Goal: Information Seeking & Learning: Learn about a topic

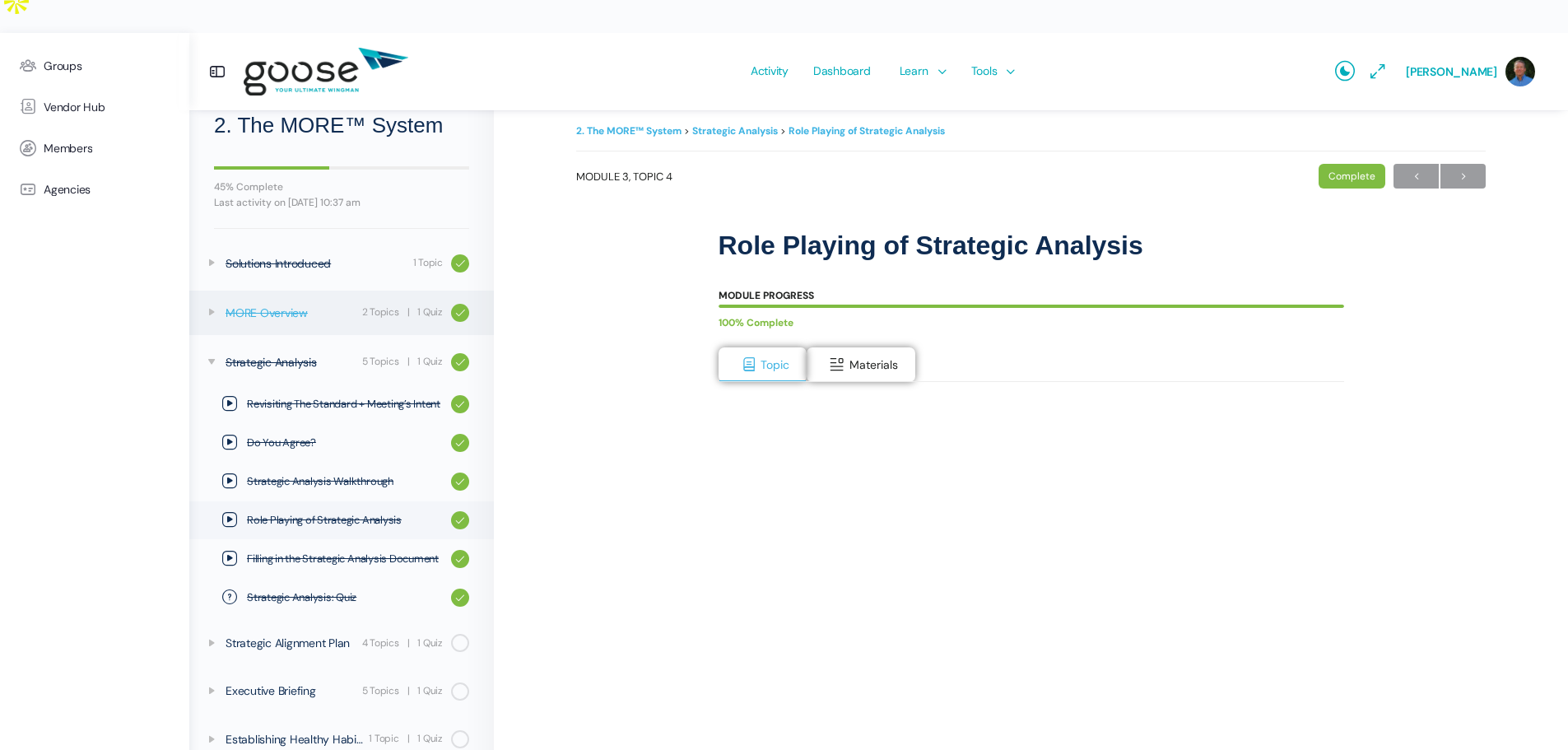
scroll to position [53, 0]
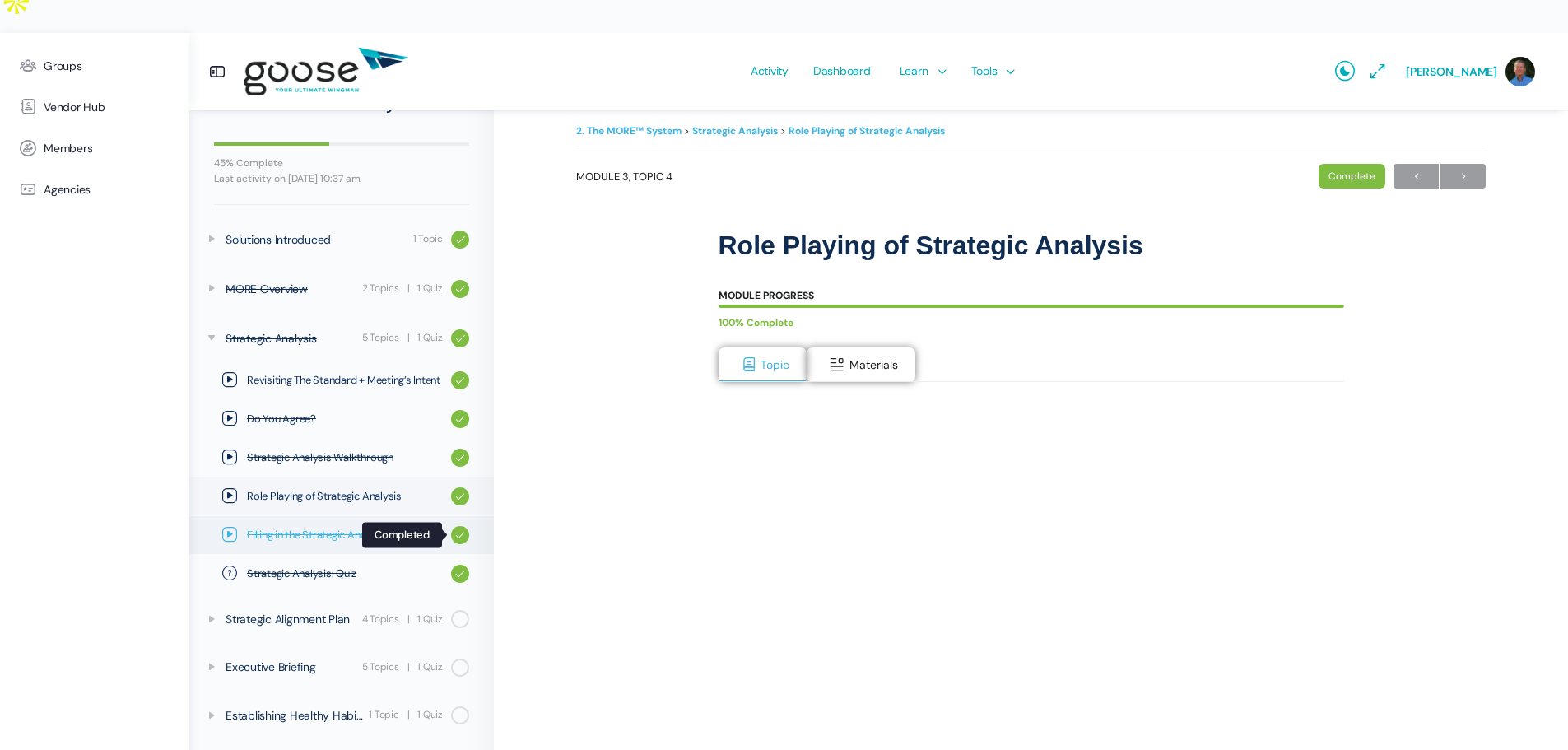
click at [455, 535] on icon at bounding box center [460, 534] width 11 height 11
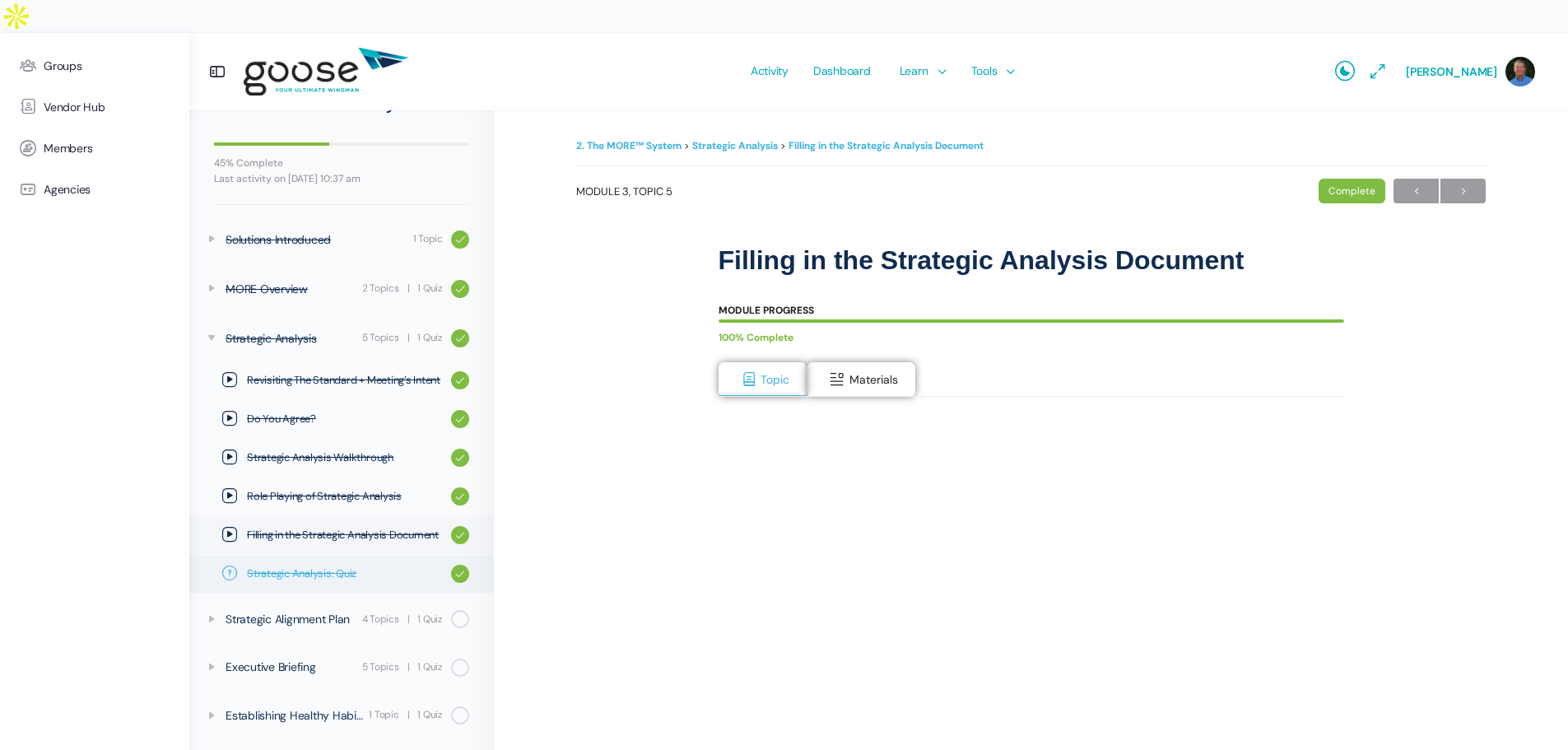
click at [331, 578] on span "Strategic Analysis: Quiz" at bounding box center [345, 573] width 196 height 17
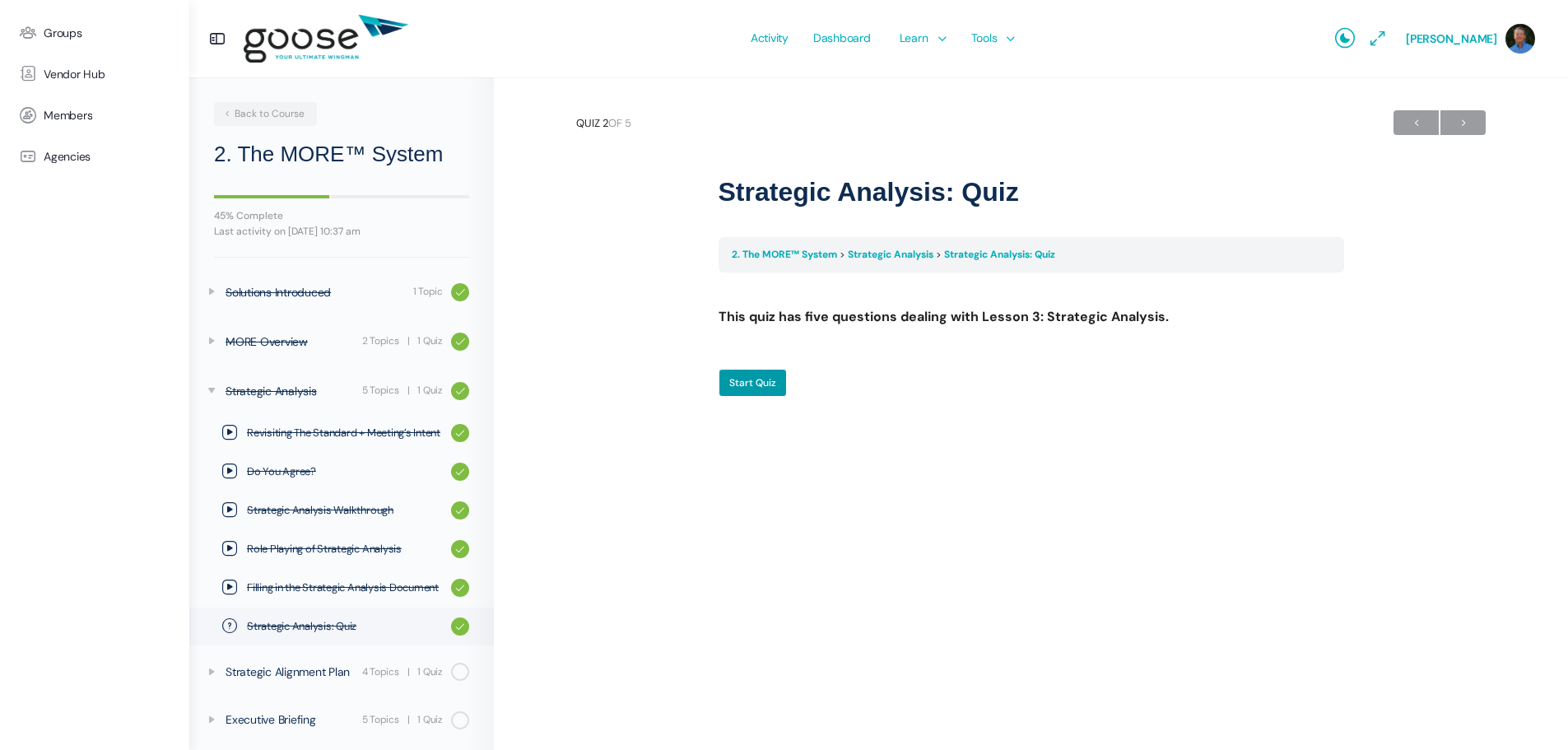
scroll to position [53, 0]
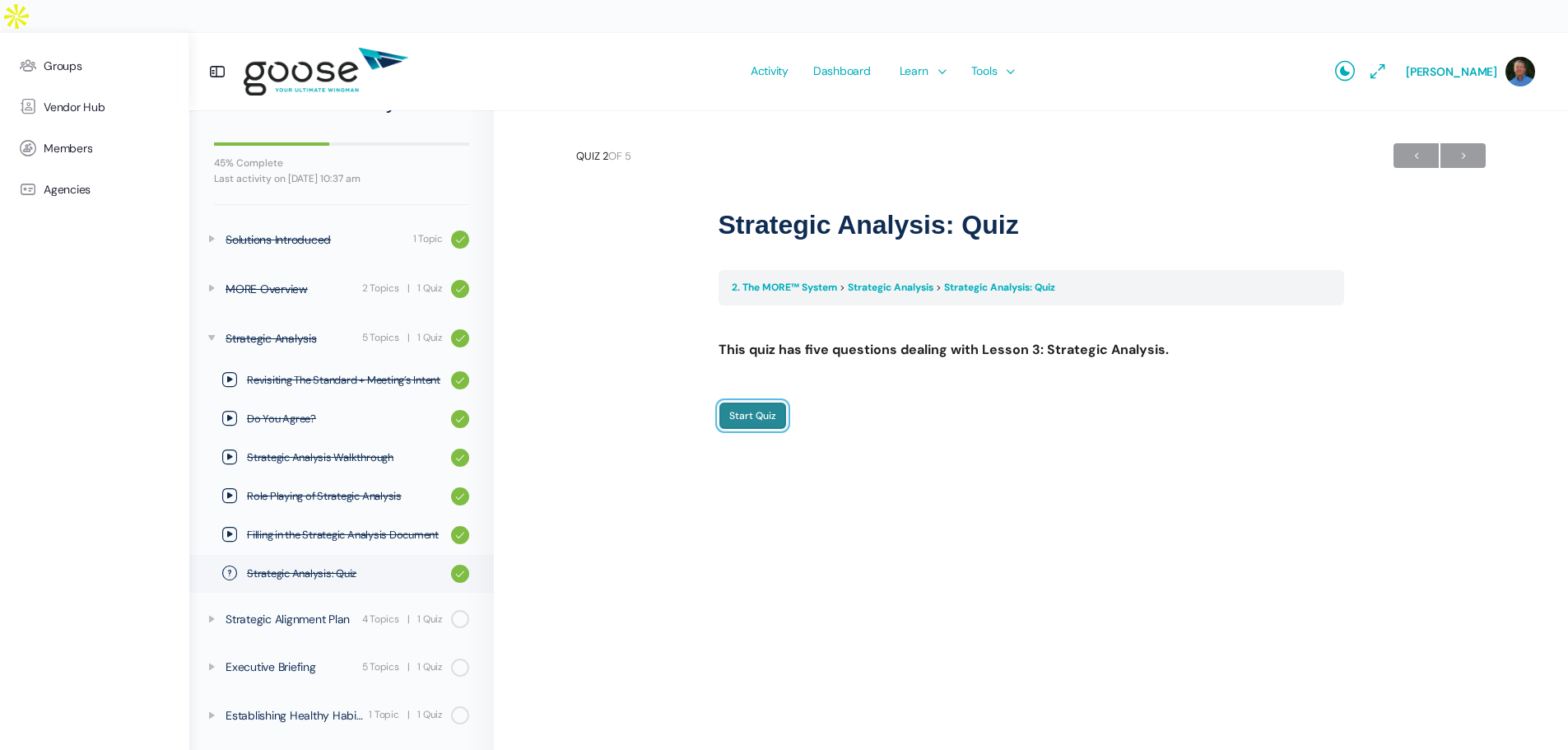
click at [766, 401] on input "Start Quiz" at bounding box center [752, 415] width 68 height 28
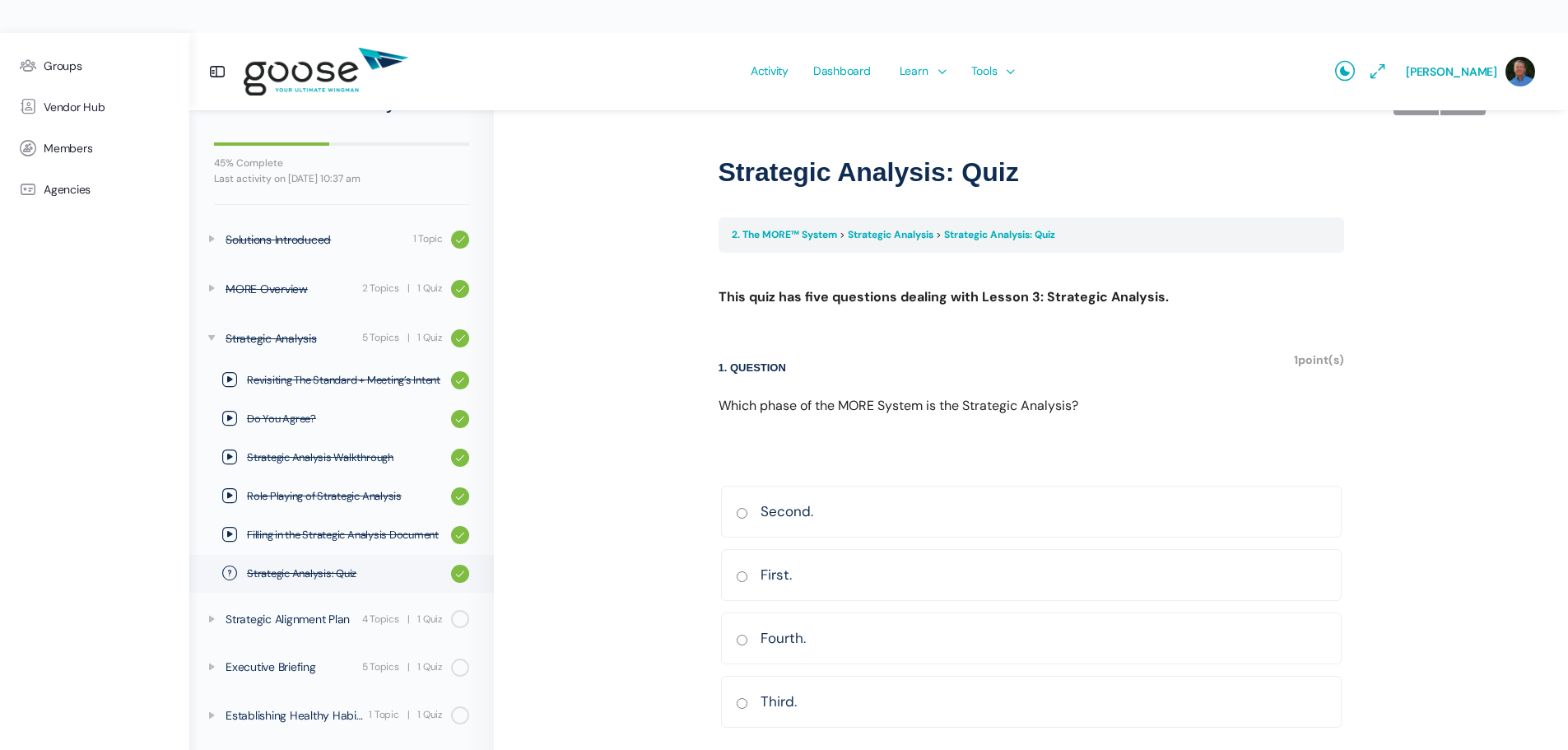
scroll to position [82, 0]
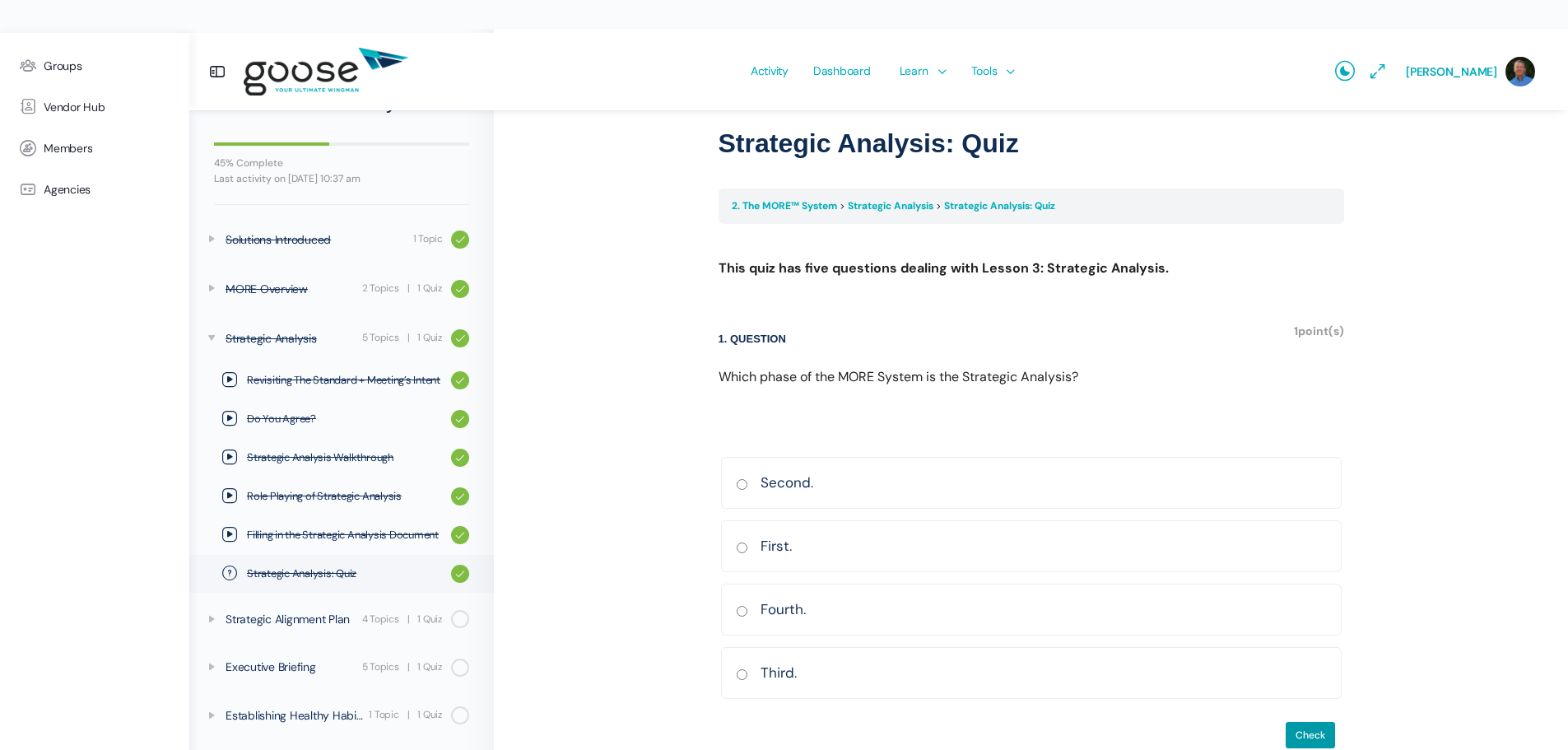
click at [738, 479] on input "Second. Correct Incorrect Correct answer" at bounding box center [742, 484] width 12 height 11
radio input "true"
click at [1304, 721] on input "Check" at bounding box center [1310, 735] width 51 height 28
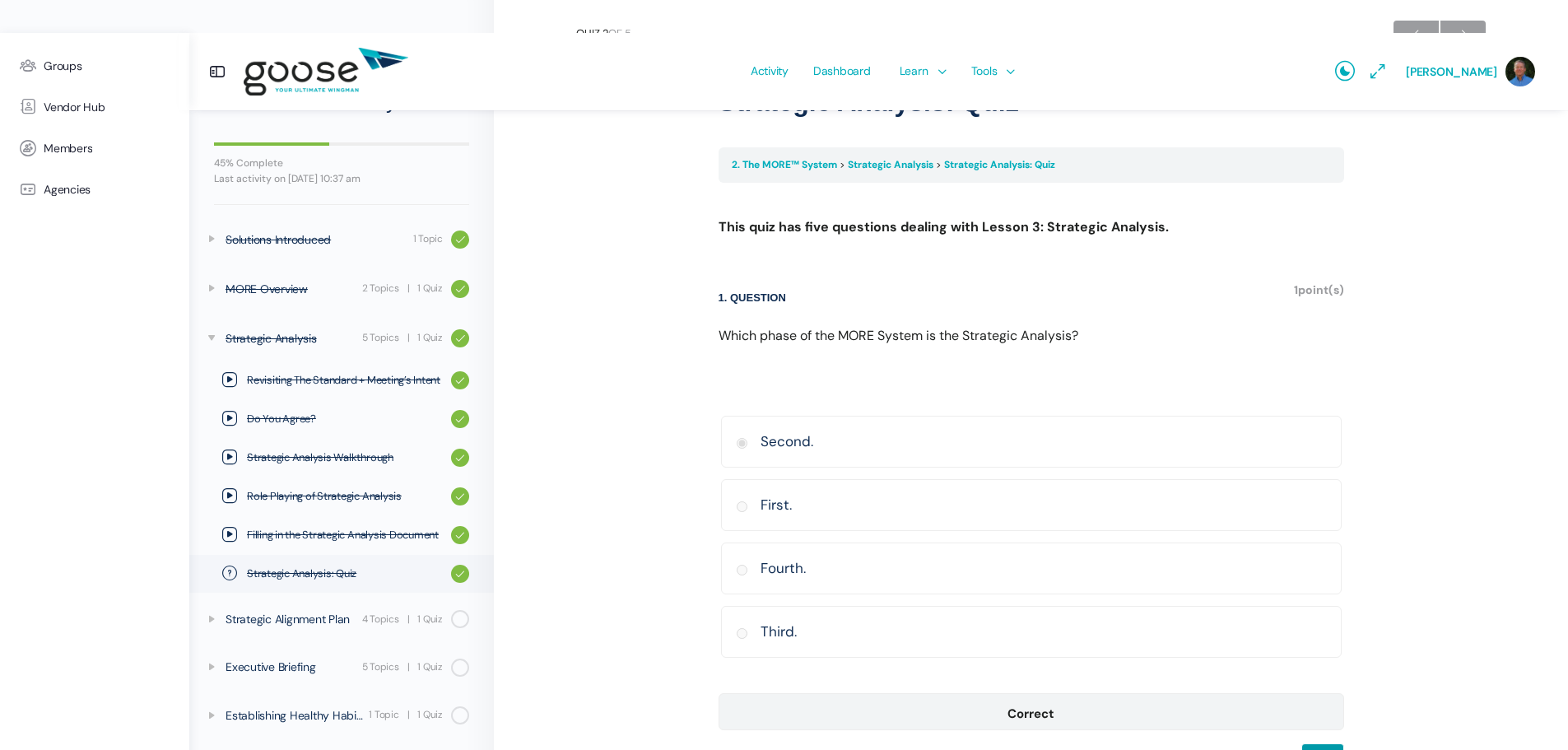
scroll to position [145, 0]
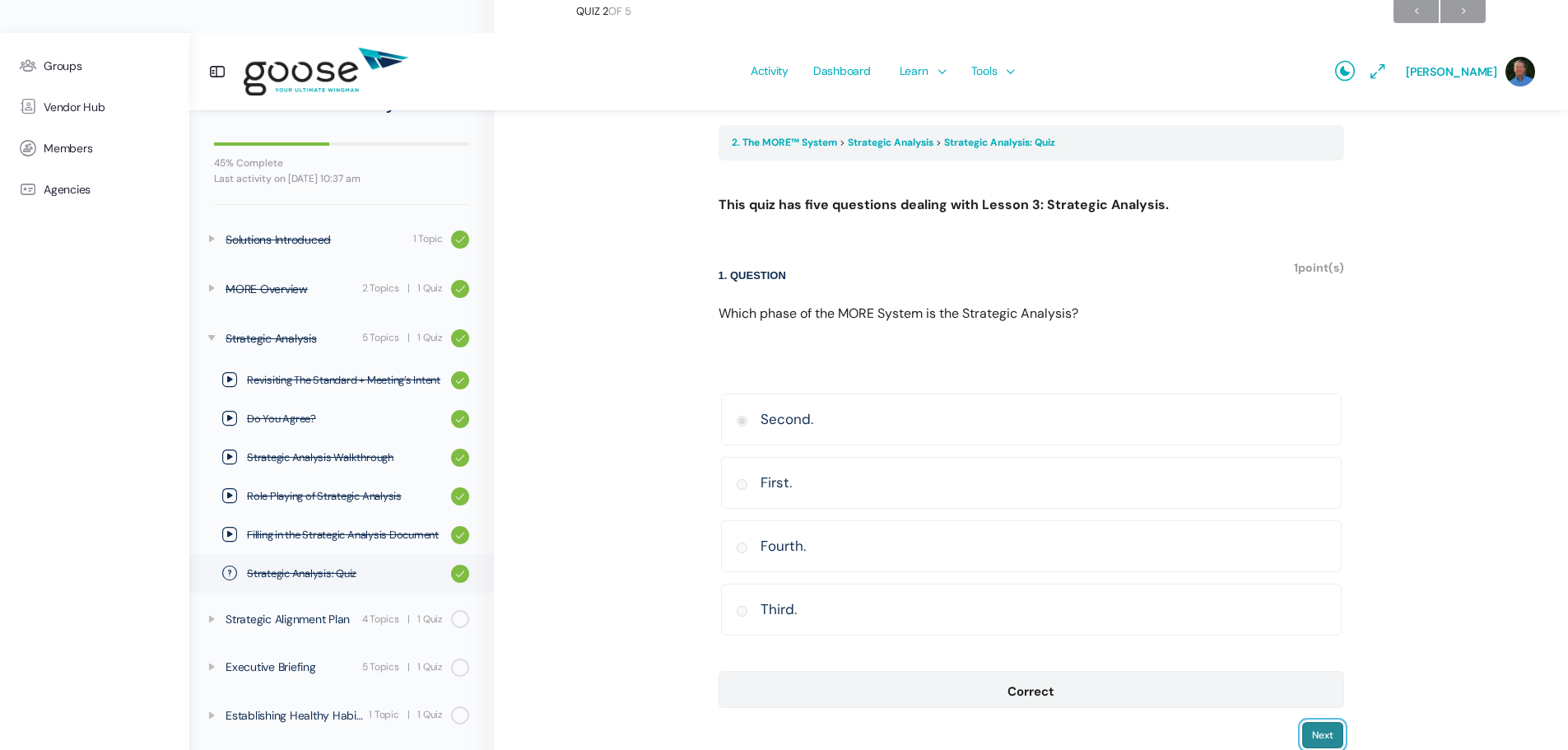
click at [1322, 721] on input "Next" at bounding box center [1323, 735] width 43 height 28
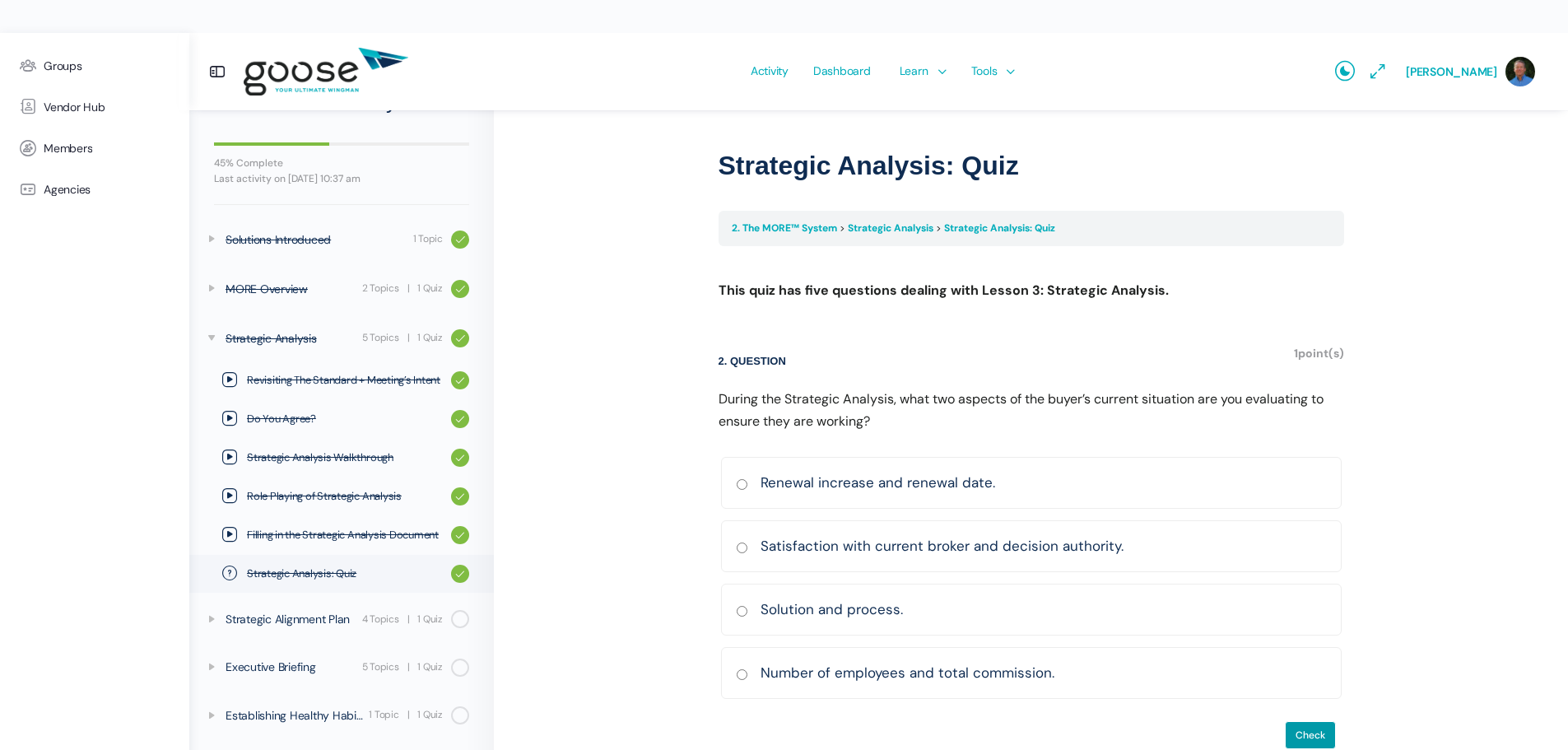
click at [741, 606] on input "Solution and process. Correct Incorrect Correct answer" at bounding box center [742, 612] width 12 height 11
radio input "true"
click at [1308, 721] on input "Check" at bounding box center [1310, 735] width 51 height 28
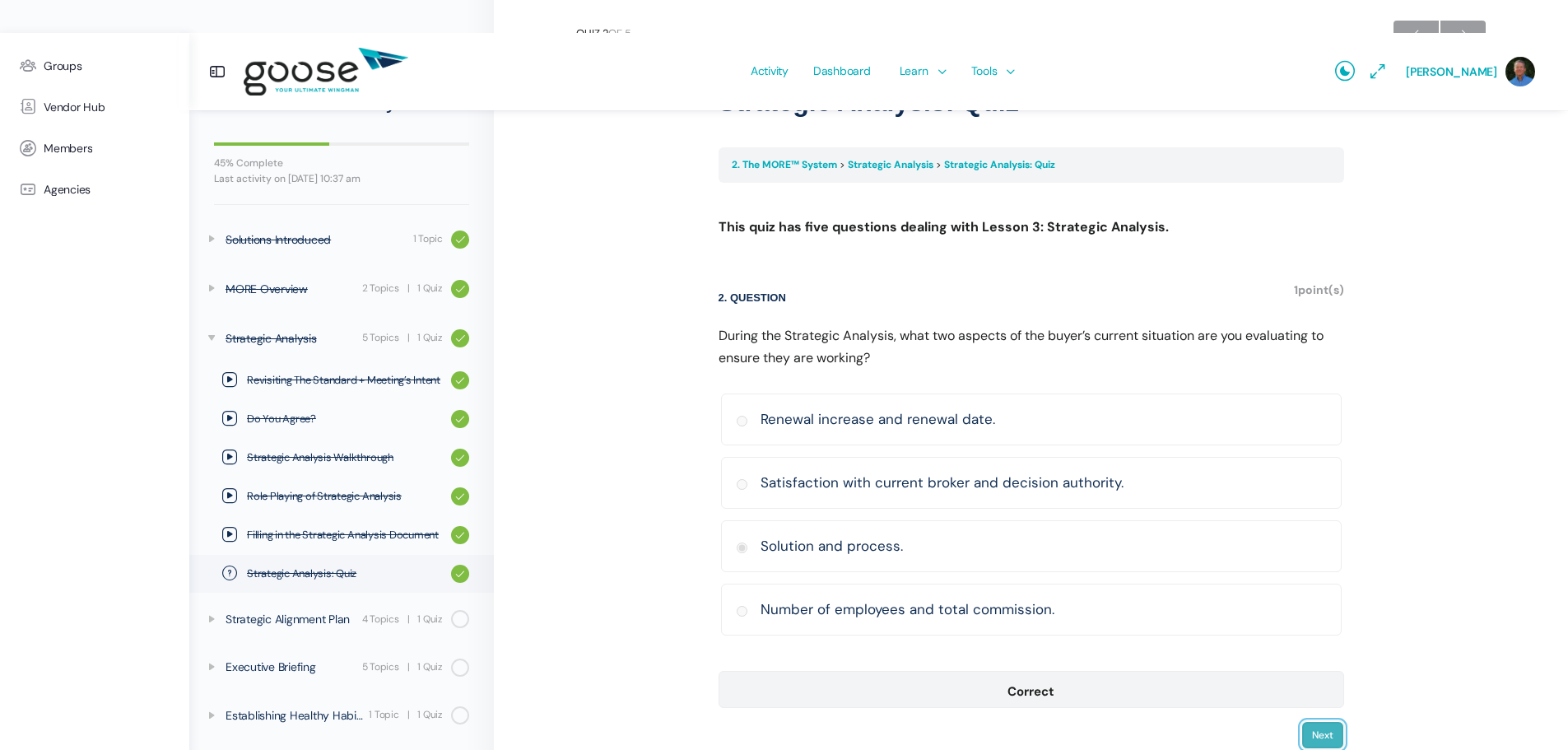
click at [1326, 721] on input "Next" at bounding box center [1323, 735] width 43 height 28
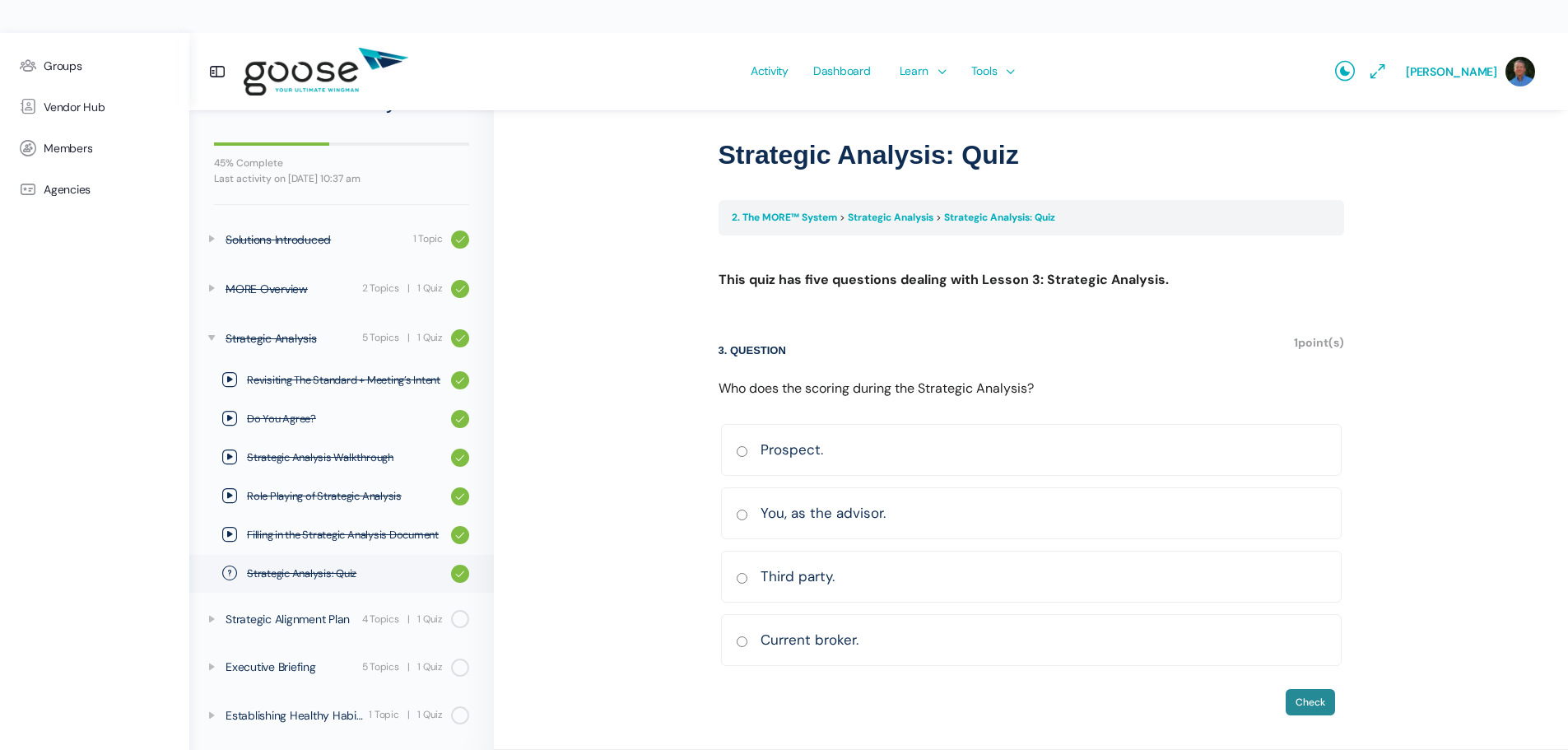
scroll to position [37, 0]
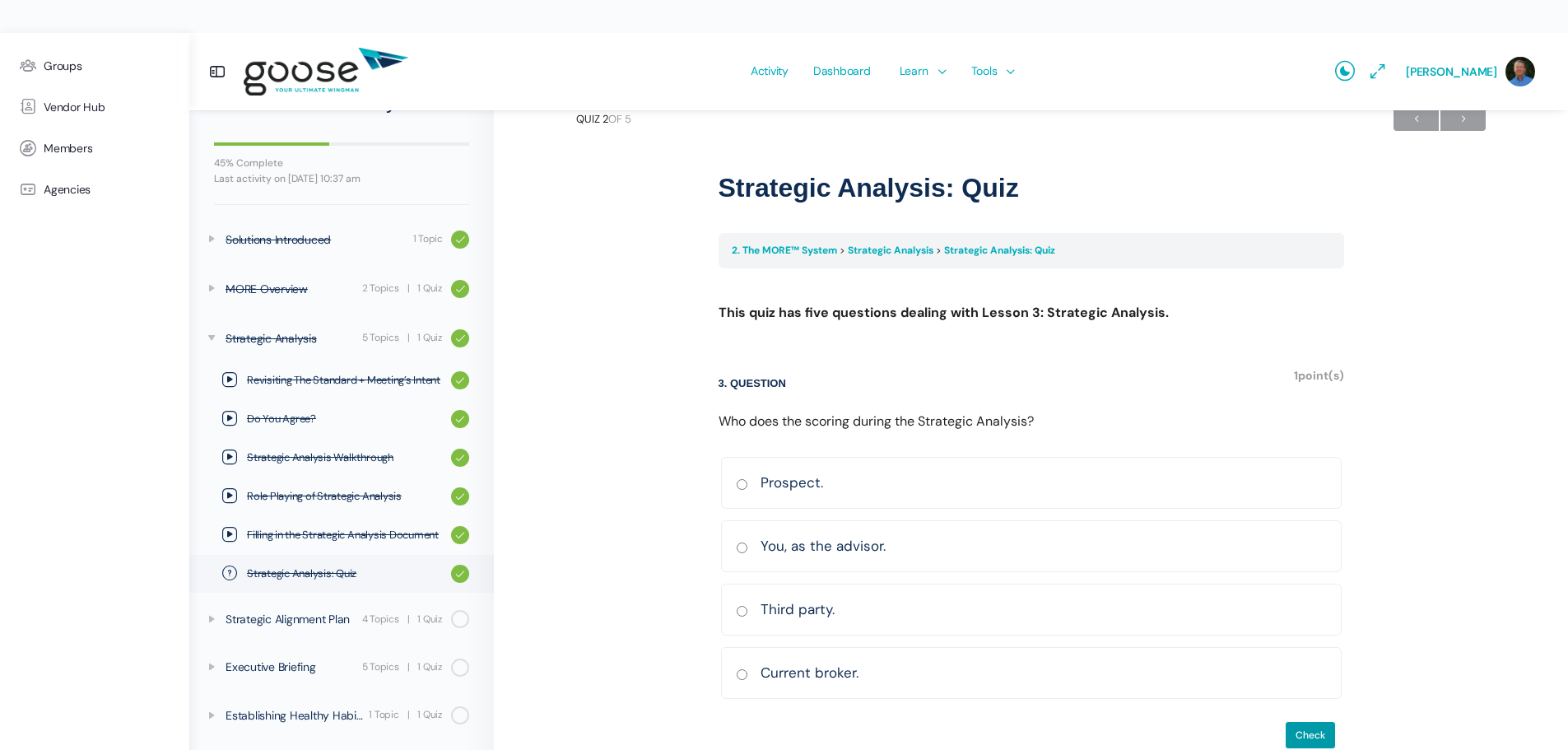
click at [745, 520] on label "You, as the advisor. Correct Incorrect Correct answer" at bounding box center [1032, 546] width 621 height 52
click at [745, 543] on input "You, as the advisor. Correct Incorrect Correct answer" at bounding box center [742, 548] width 12 height 11
radio input "true"
click at [1309, 721] on input "Check" at bounding box center [1310, 735] width 51 height 28
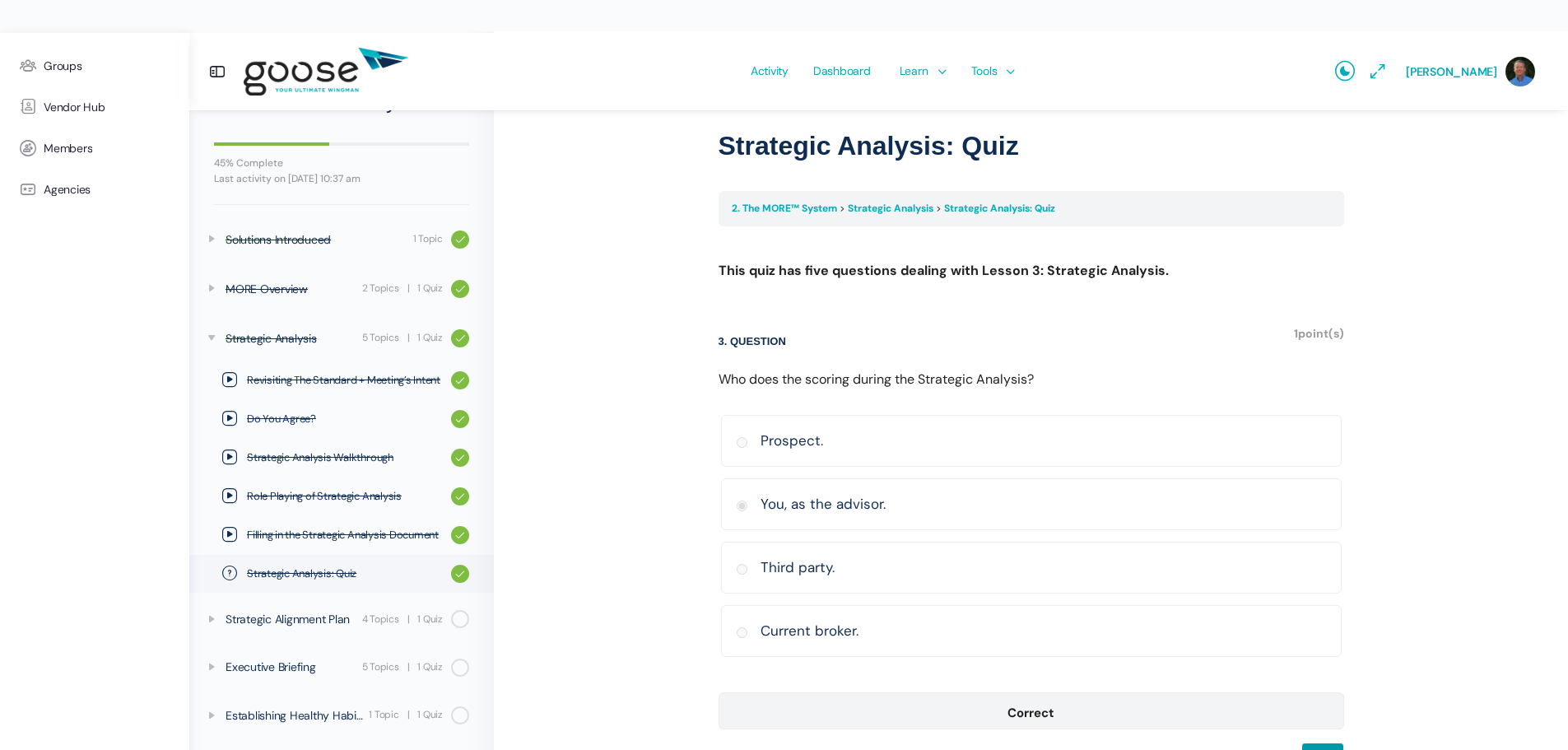
scroll to position [100, 0]
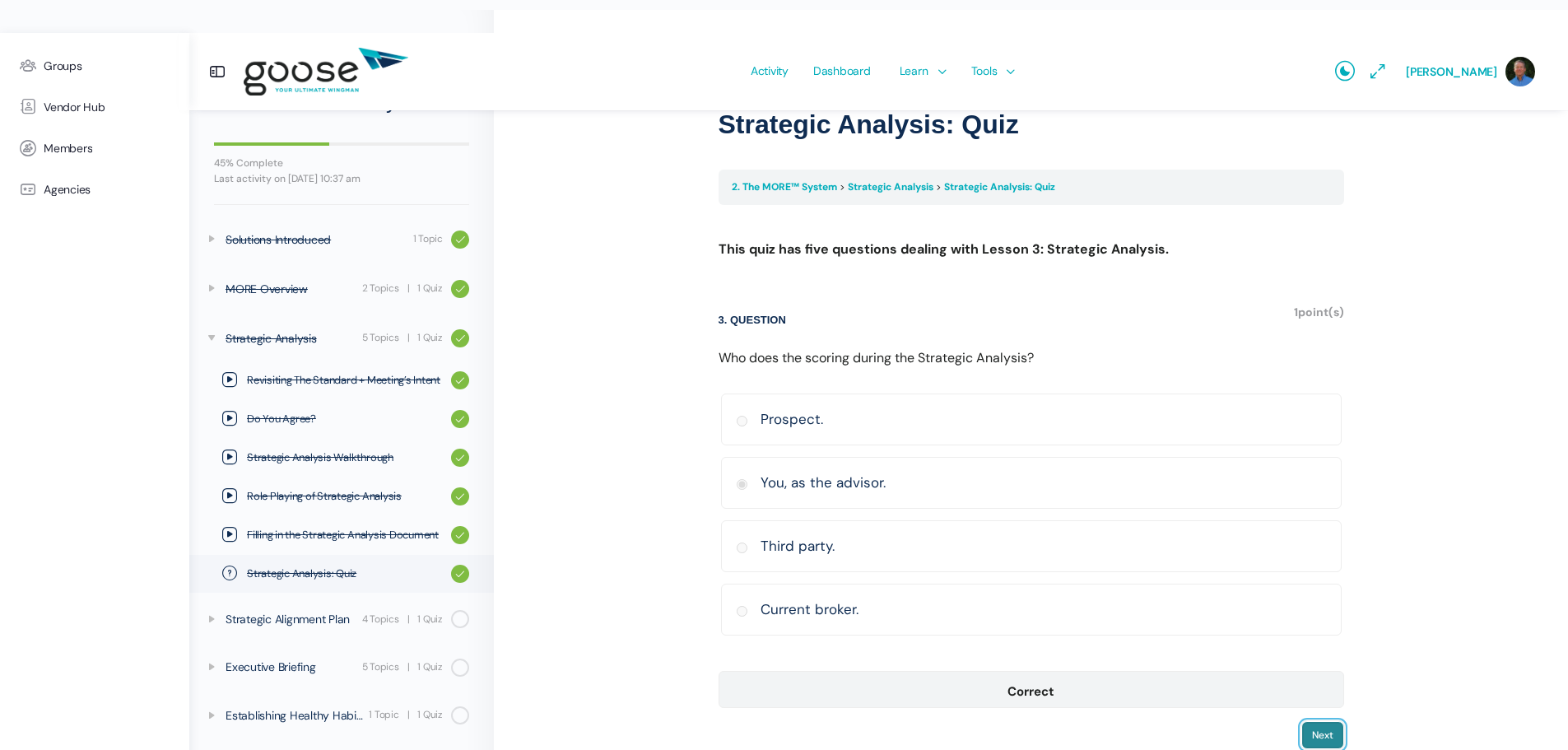
click at [1310, 721] on input "Next" at bounding box center [1323, 735] width 43 height 28
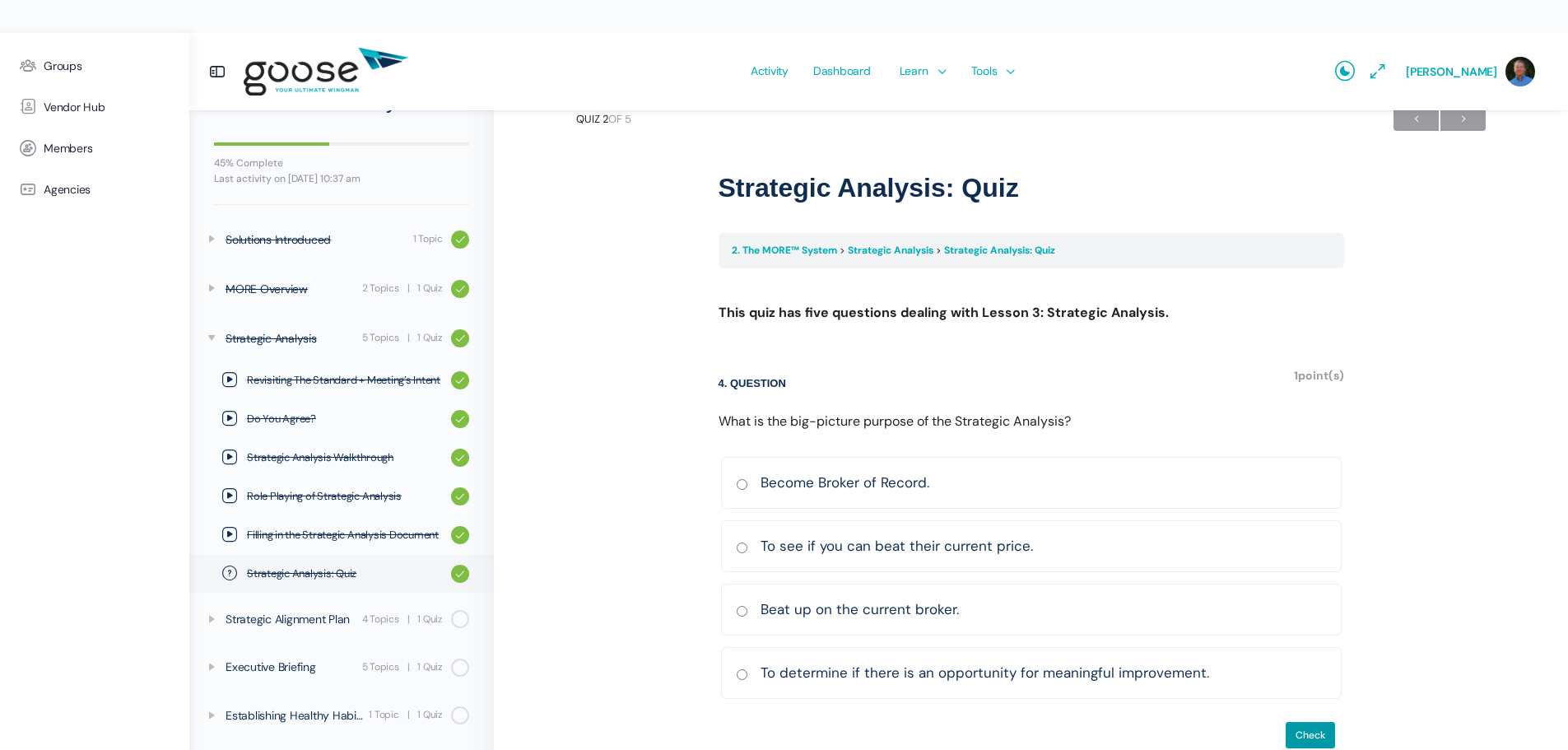
click at [741, 669] on input "To determine if there is an opportunity for meaningful improvement. Correct Inc…" at bounding box center [742, 675] width 12 height 11
radio input "true"
click at [1306, 721] on input "Check" at bounding box center [1310, 735] width 51 height 28
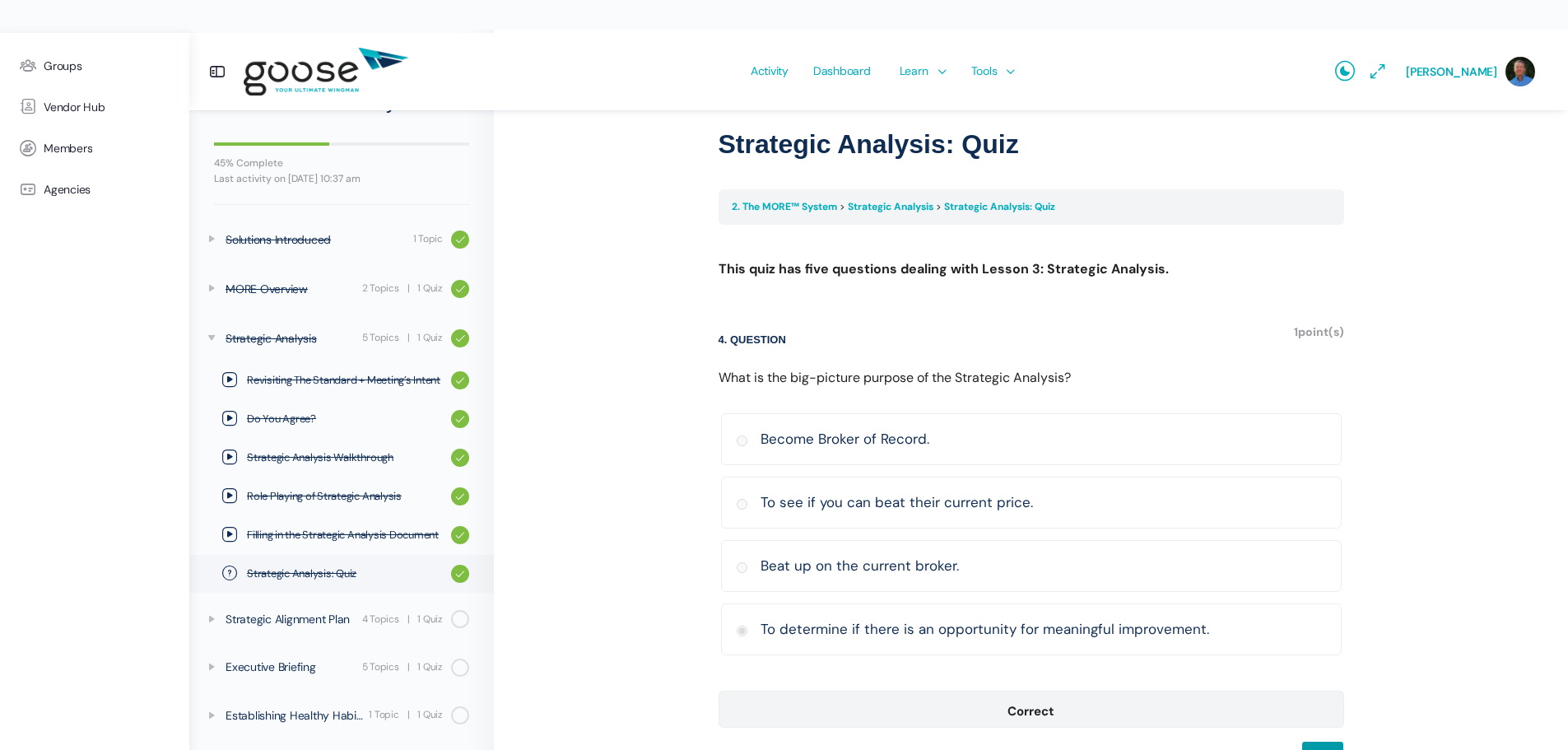
scroll to position [100, 0]
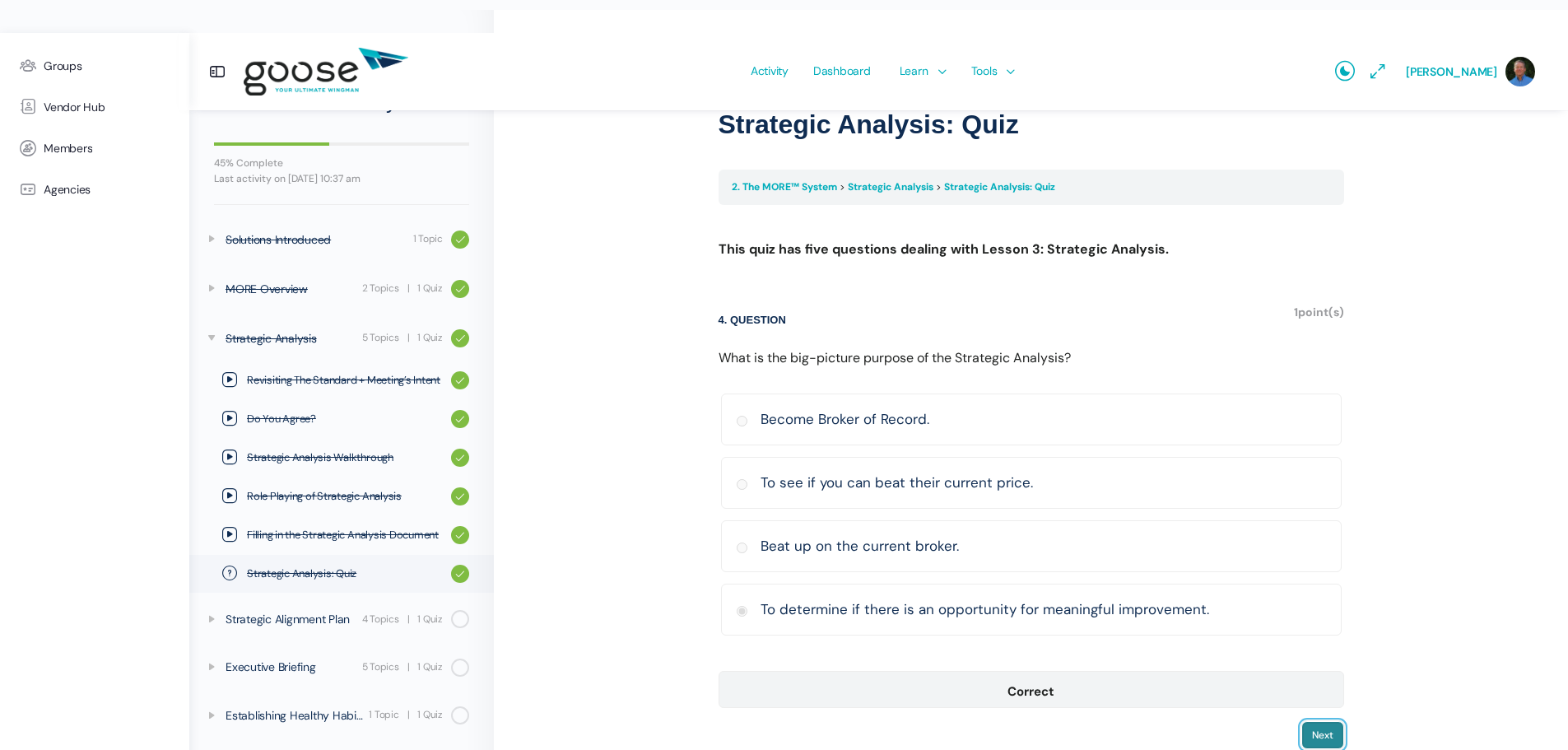
click at [1318, 721] on input "Next" at bounding box center [1323, 735] width 43 height 28
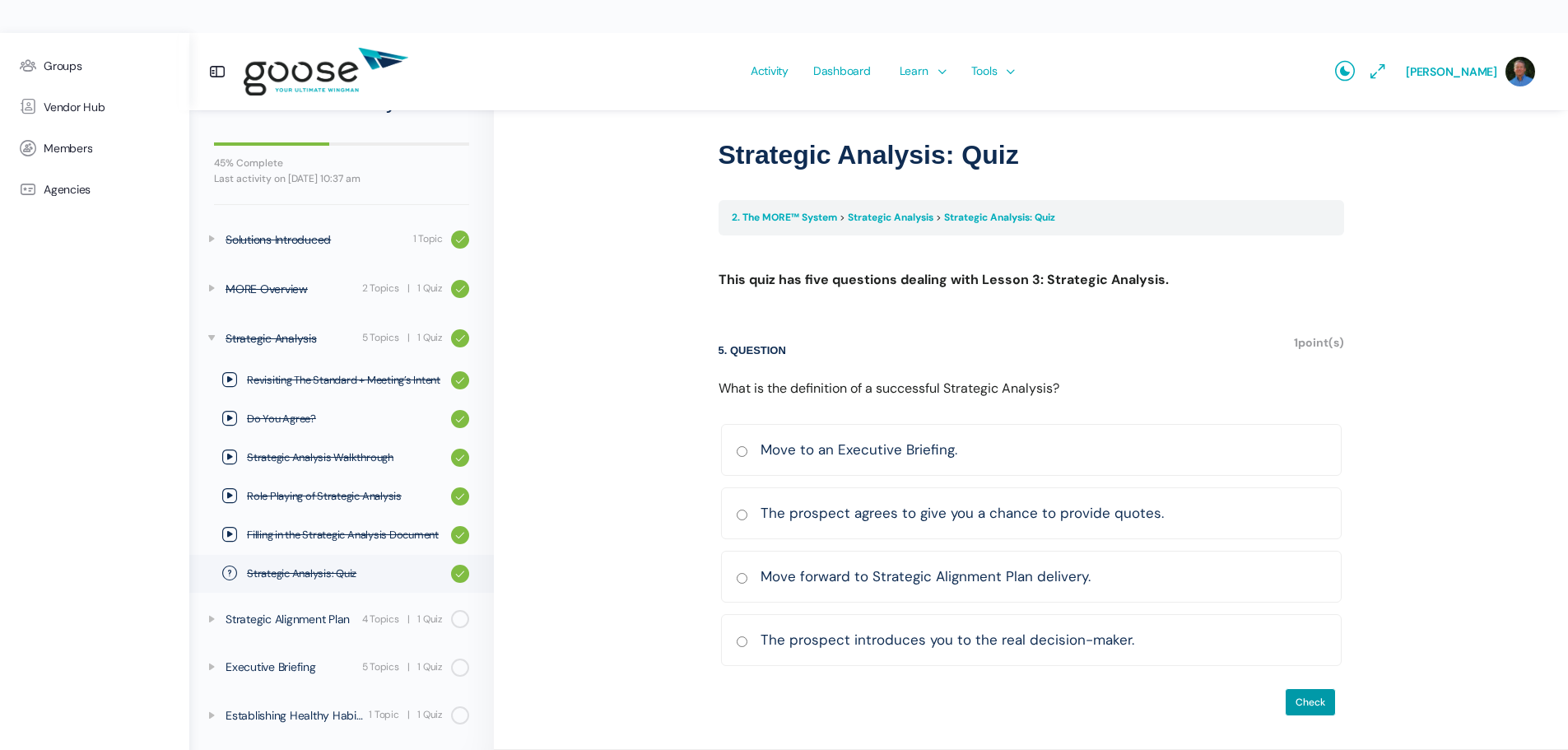
scroll to position [37, 0]
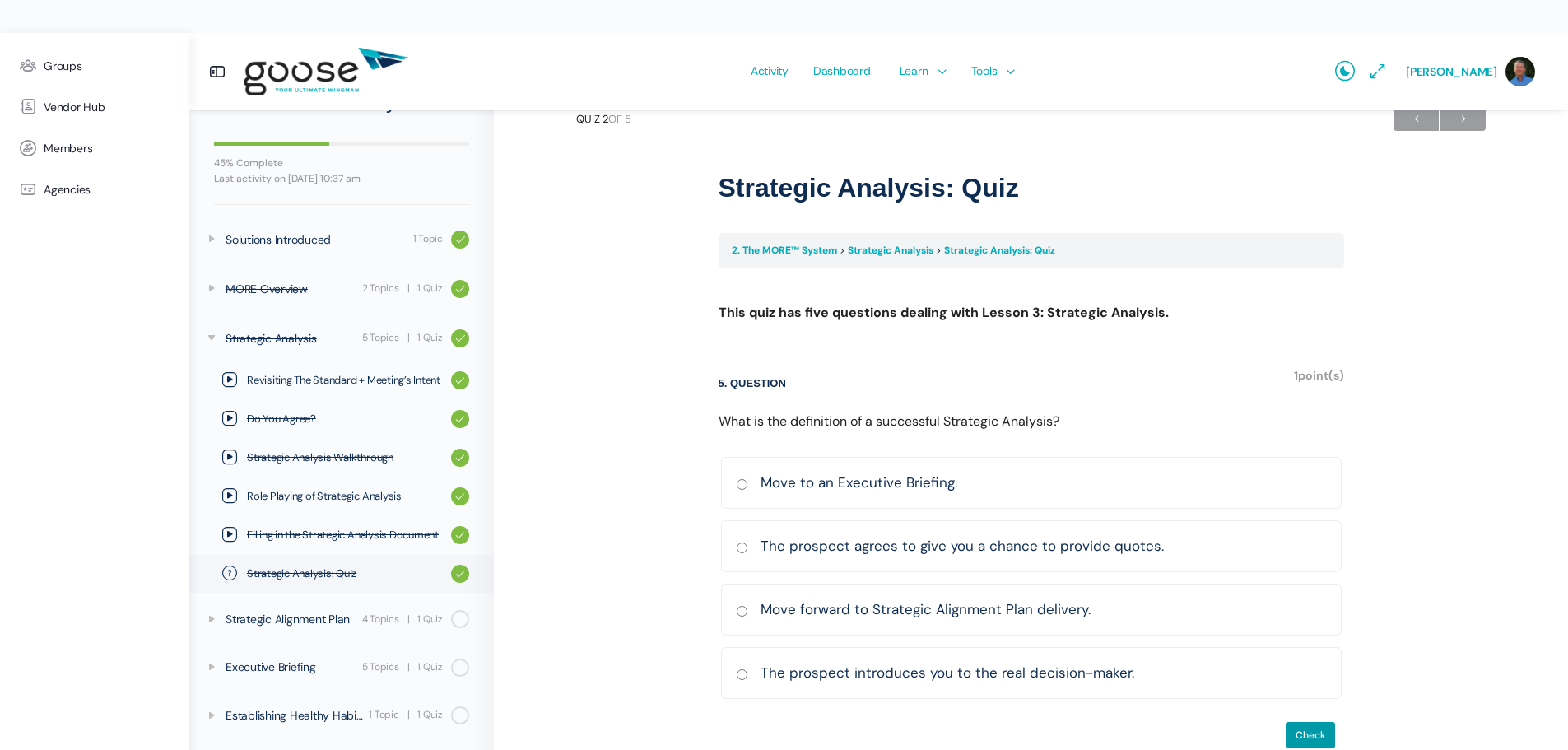
click at [742, 606] on input "Move forward to Strategic Alignment Plan delivery. Correct Incorrect Correct an…" at bounding box center [742, 612] width 12 height 11
radio input "true"
click at [1300, 721] on input "Check" at bounding box center [1310, 735] width 51 height 28
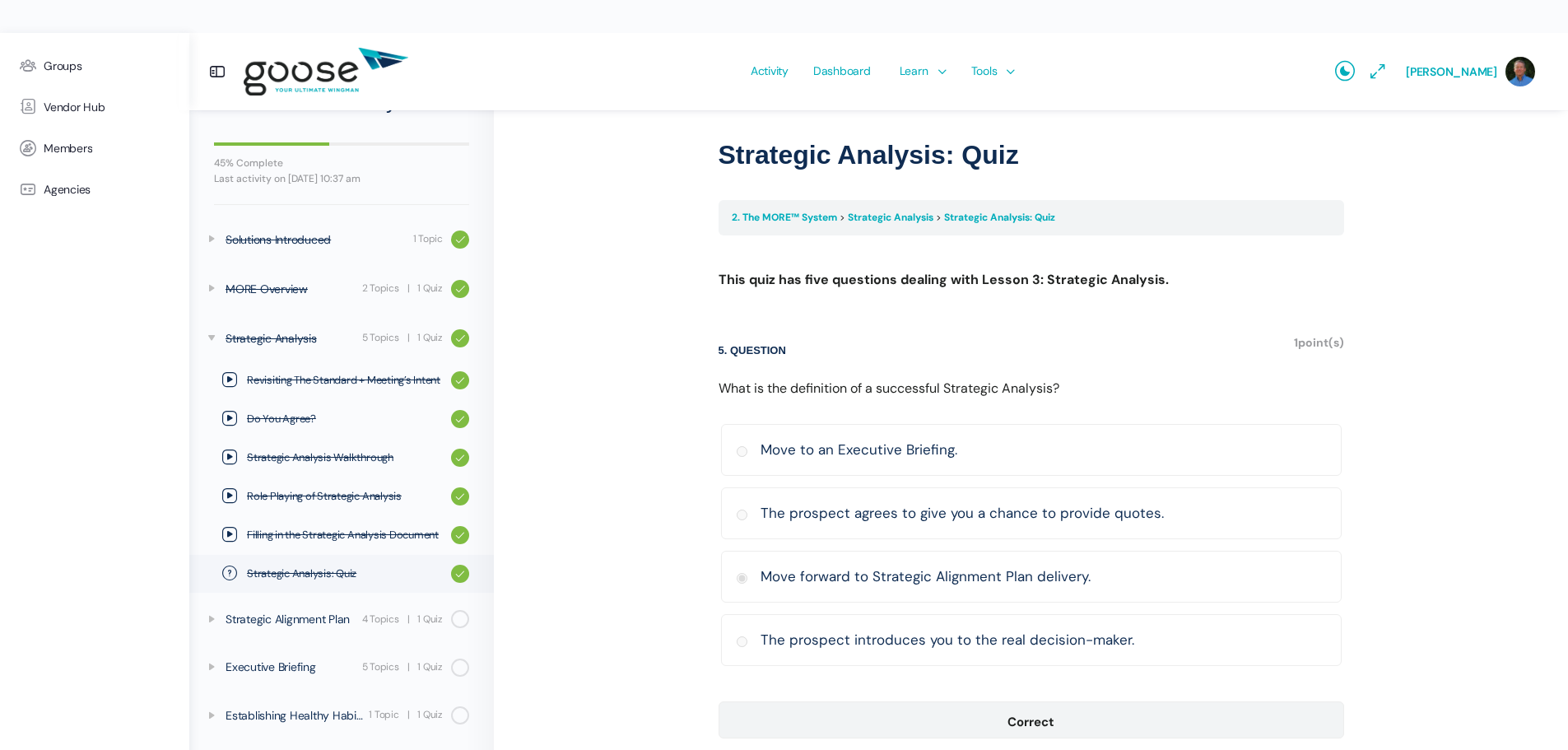
scroll to position [100, 0]
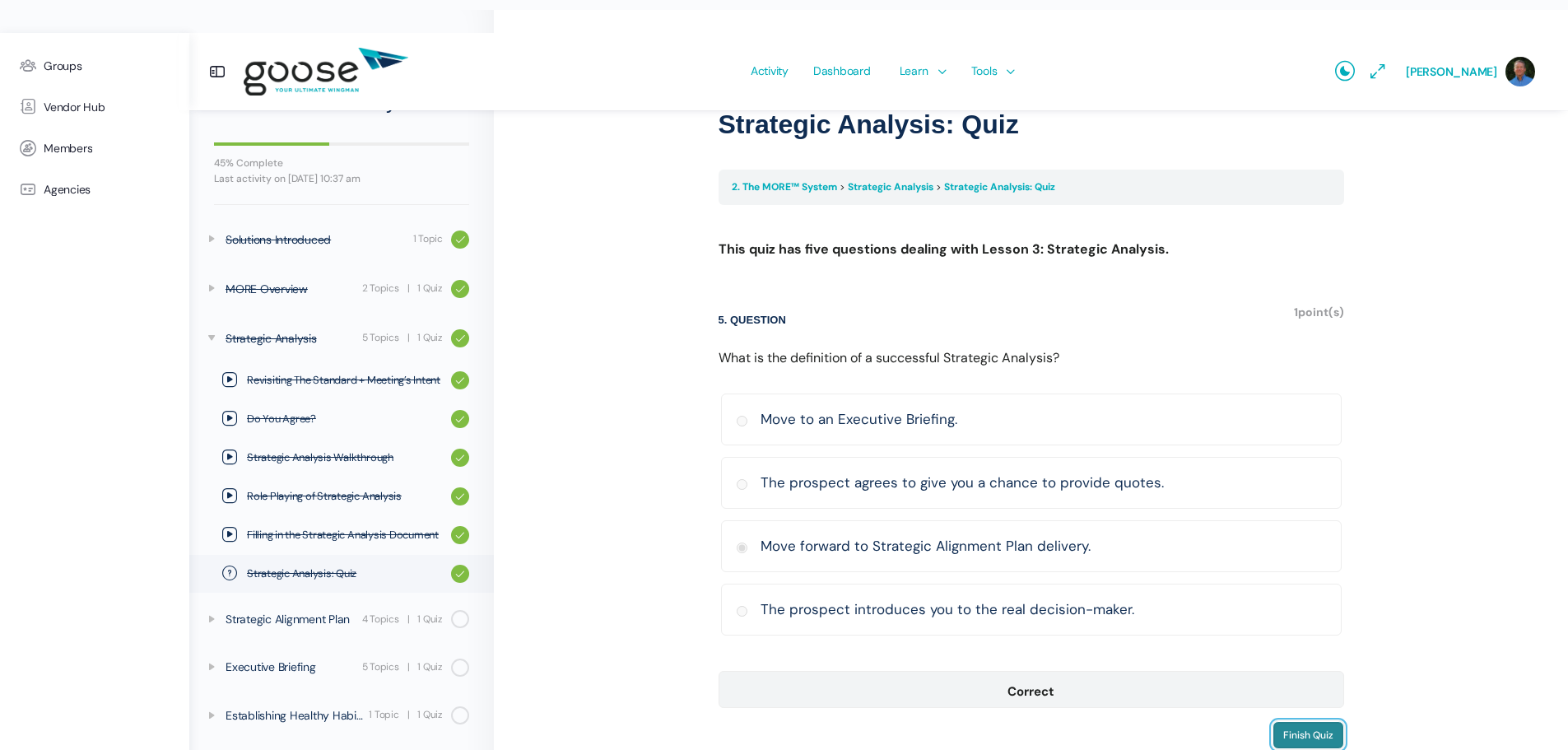
click at [1310, 721] on input "Finish Quiz" at bounding box center [1308, 735] width 72 height 28
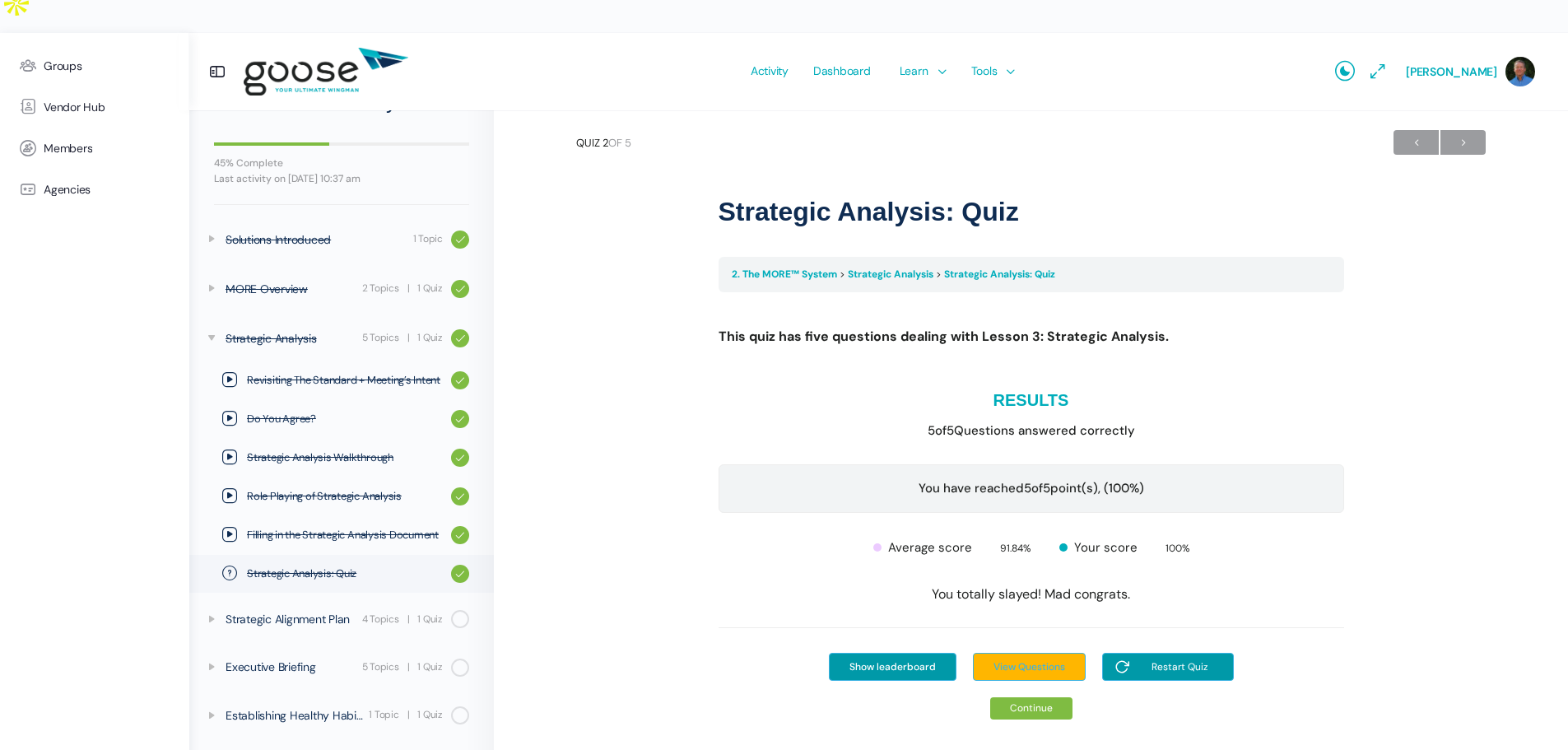
scroll to position [17, 0]
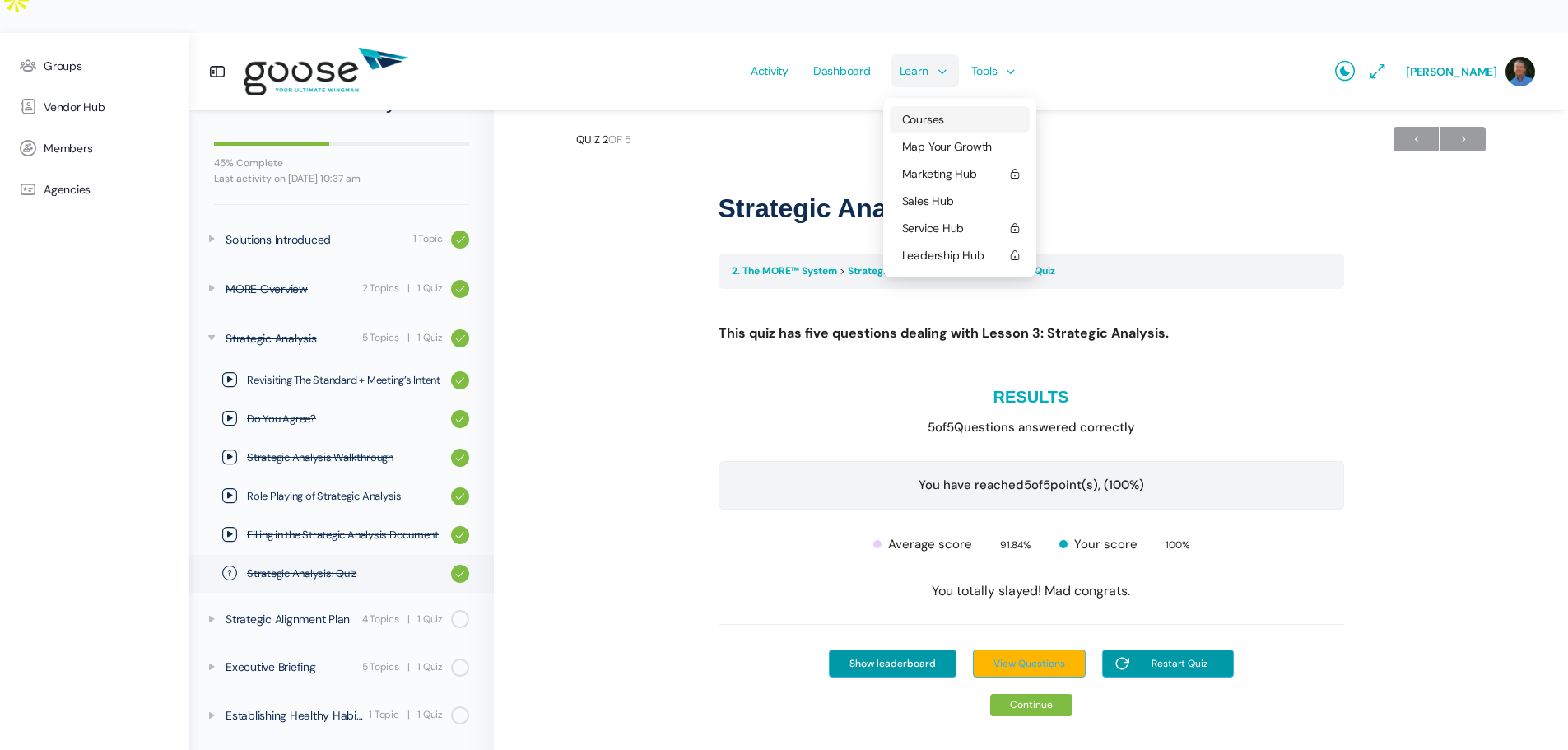
click at [928, 112] on span "Courses" at bounding box center [923, 119] width 42 height 15
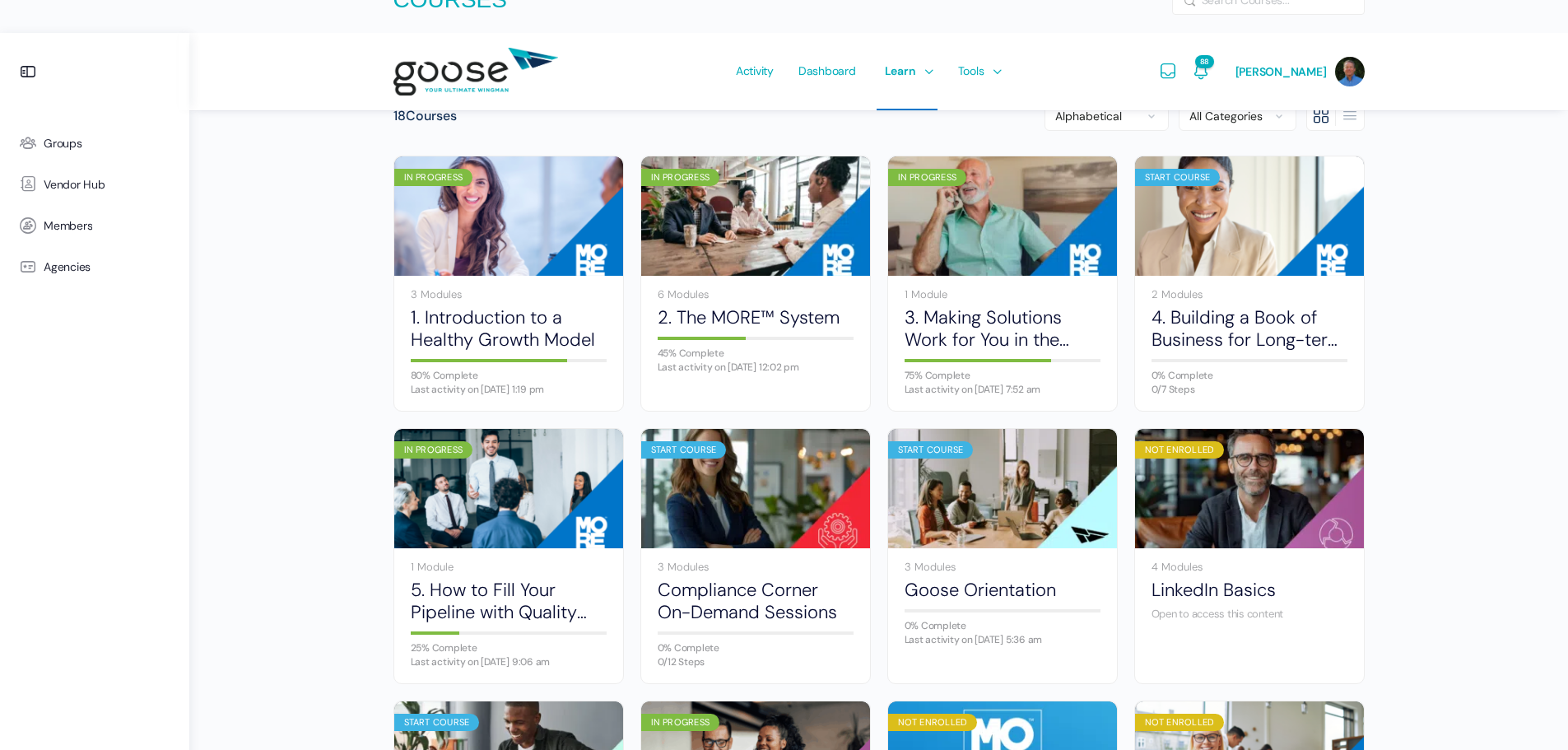
scroll to position [164, 0]
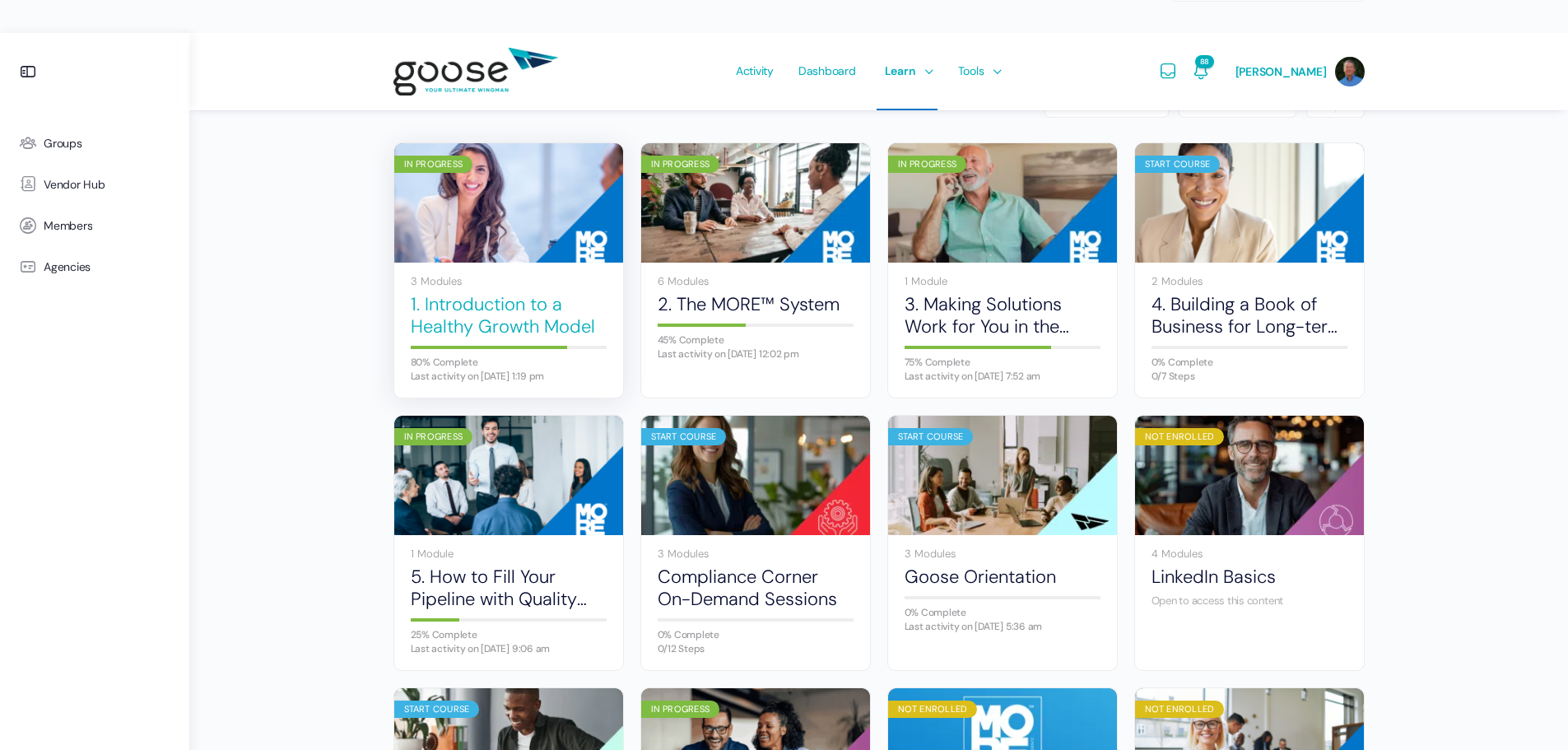
click at [472, 293] on link "1. Introduction to a Healthy Growth Model" at bounding box center [508, 315] width 196 height 46
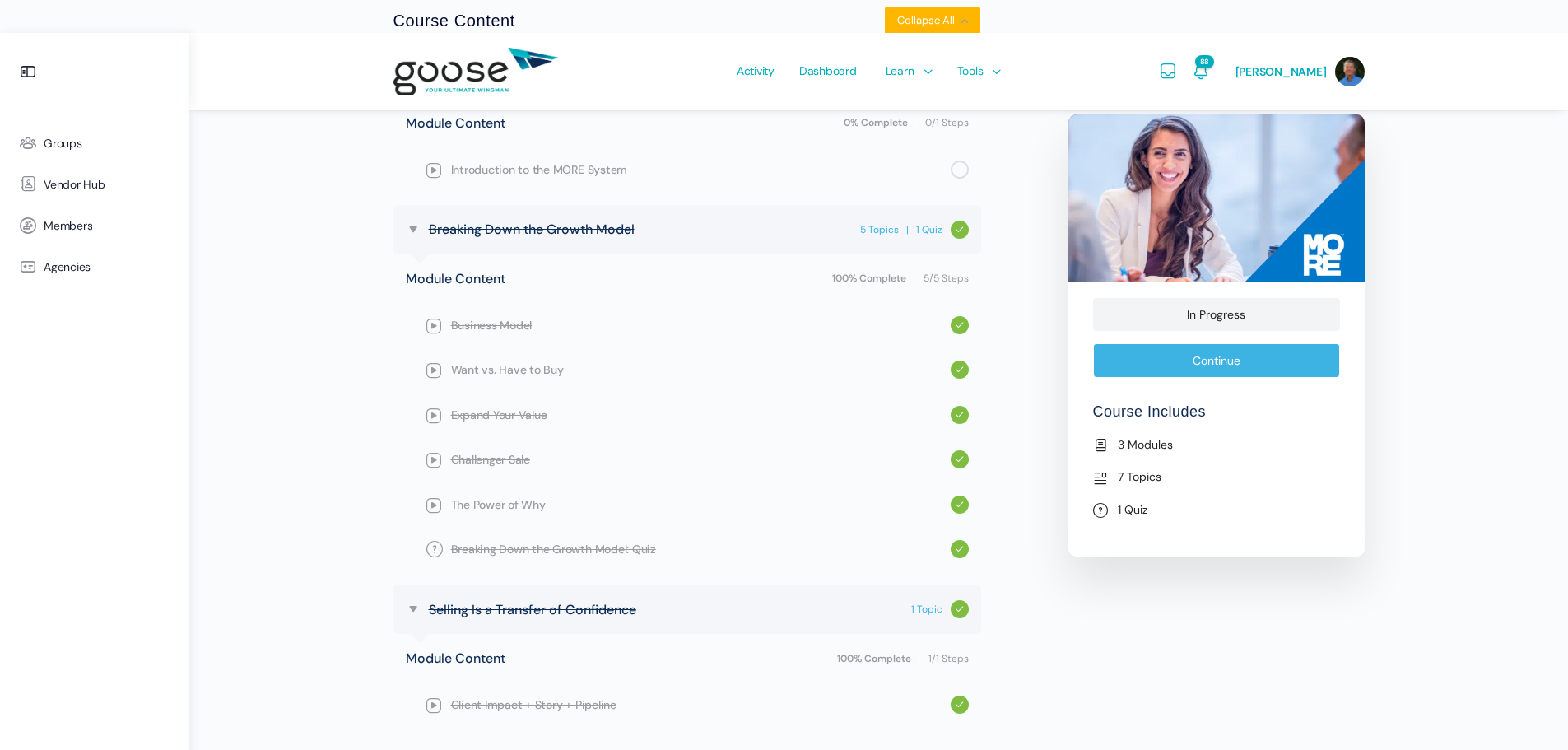
scroll to position [787, 0]
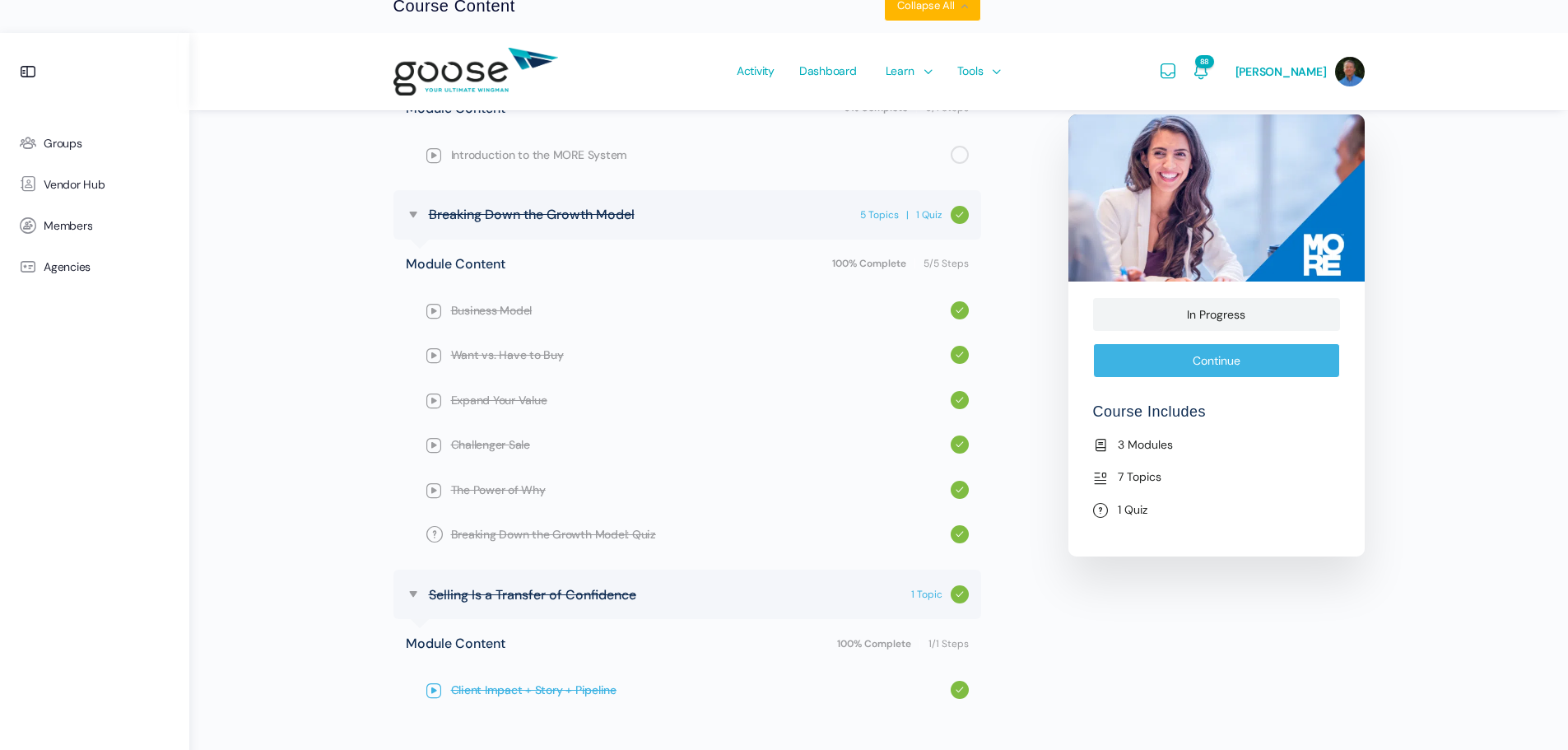
click at [504, 680] on span "Client Impact + Story + Pipeline" at bounding box center [701, 689] width 500 height 18
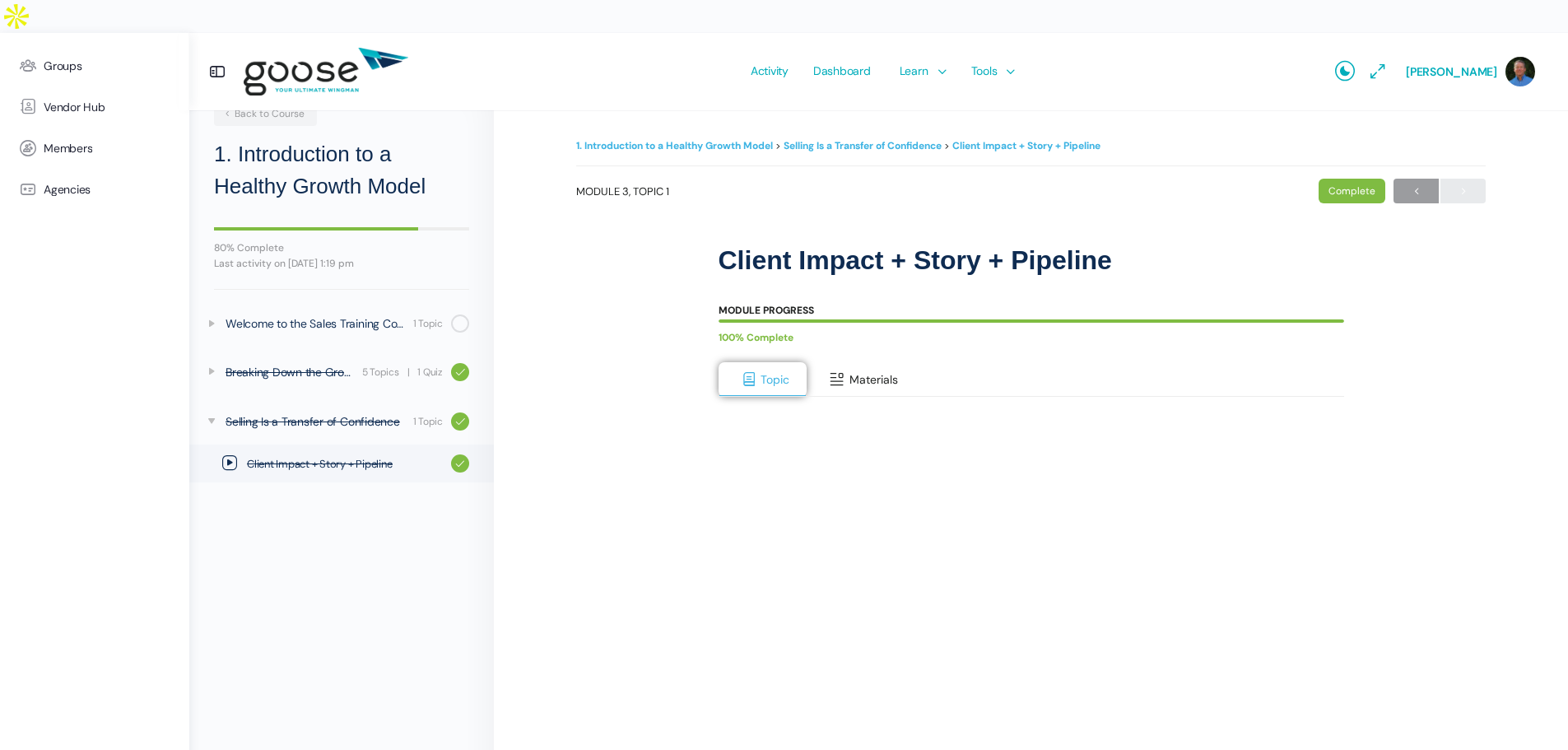
click at [874, 362] on button "Materials" at bounding box center [861, 379] width 109 height 34
click at [753, 371] on span at bounding box center [749, 379] width 17 height 17
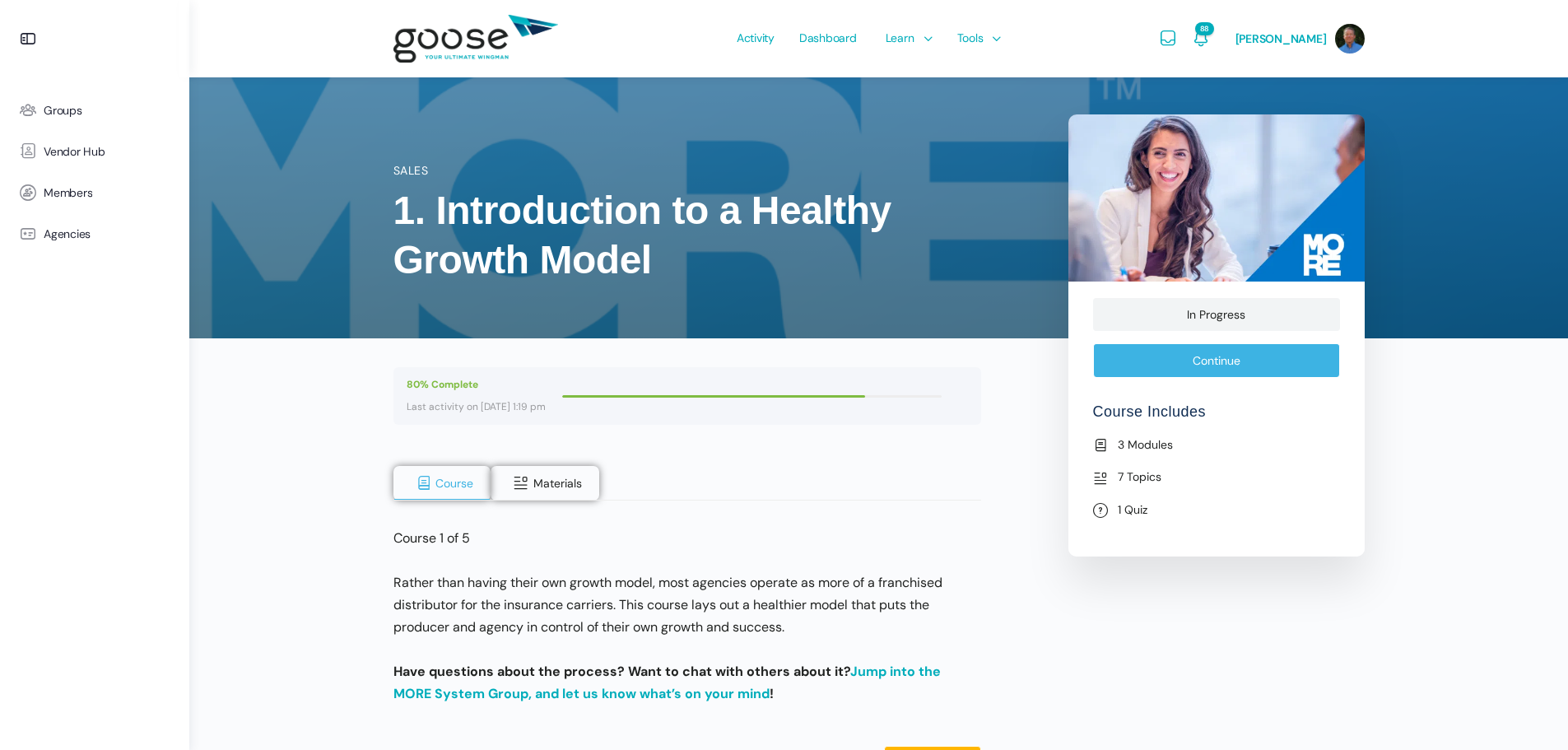
scroll to position [516, 0]
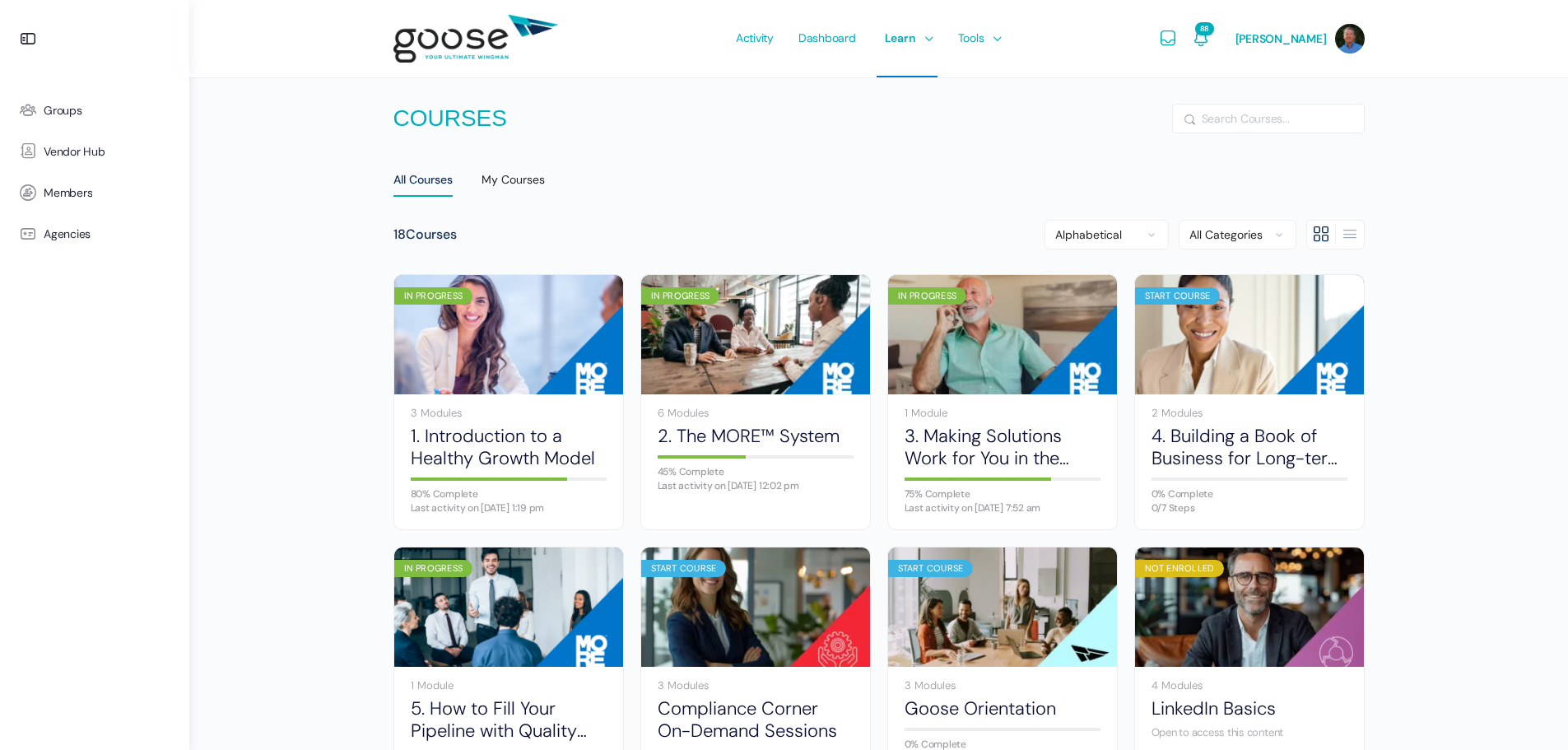
scroll to position [164, 0]
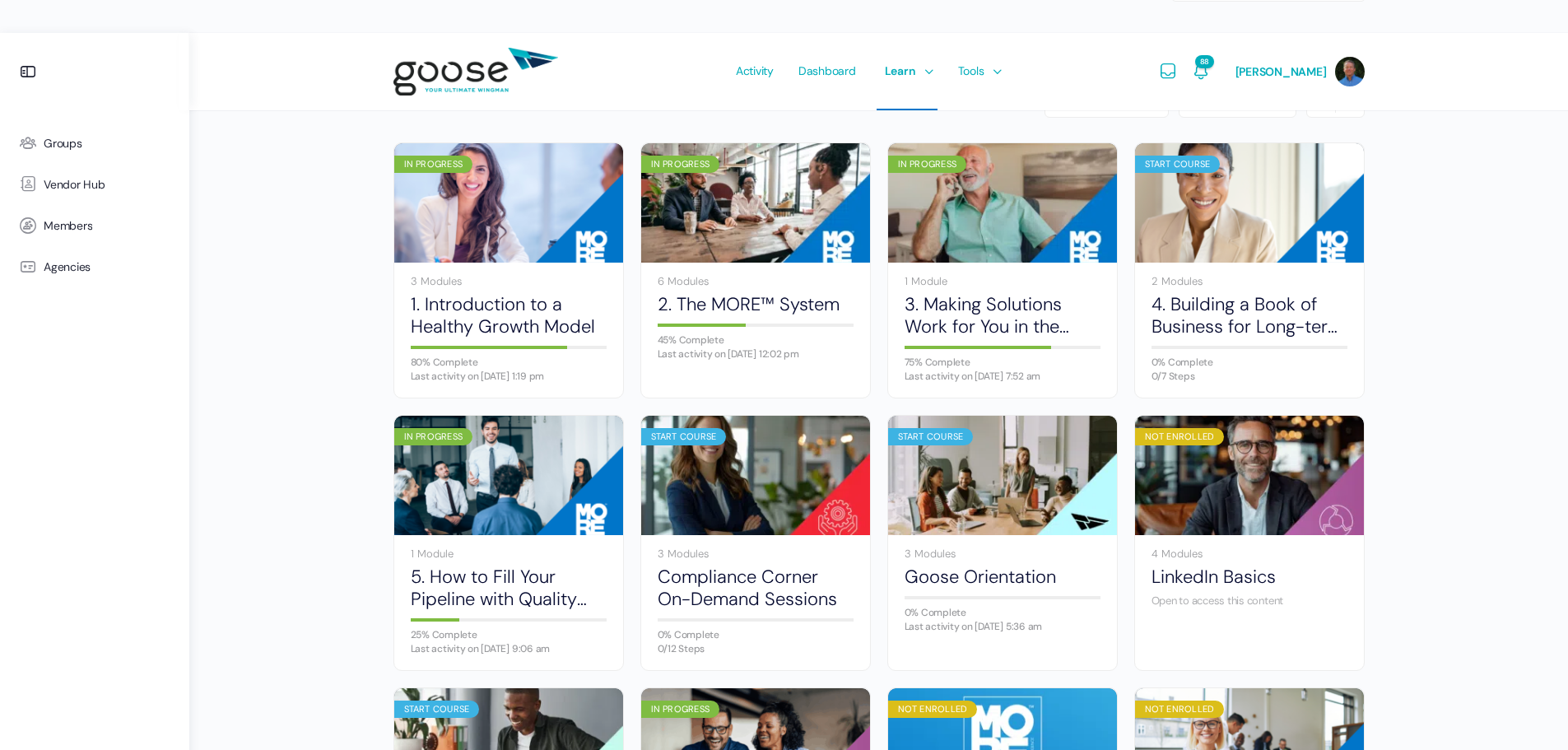
click at [692, 293] on link "2. The MORE™ System" at bounding box center [756, 304] width 196 height 22
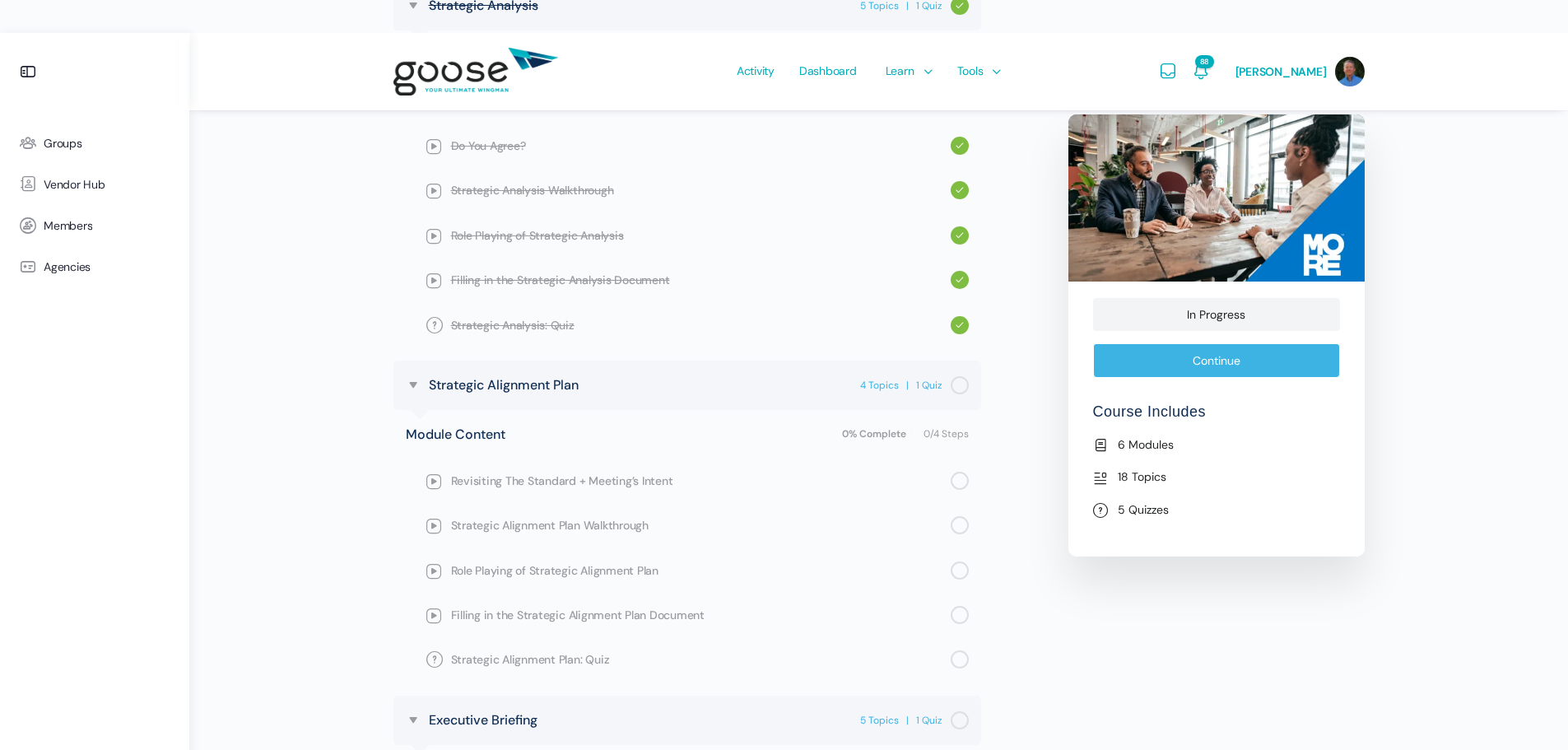
scroll to position [1151, 0]
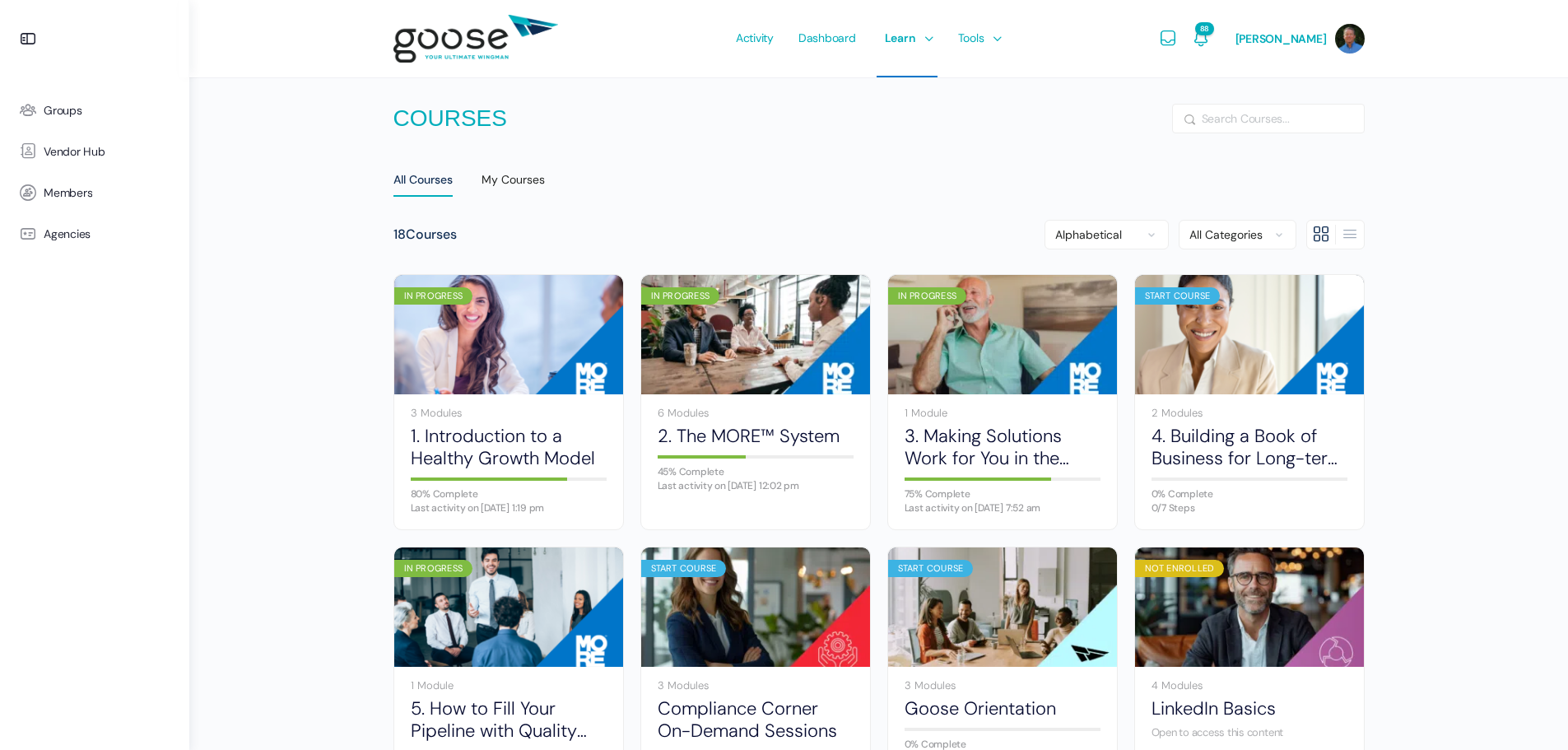
scroll to position [164, 0]
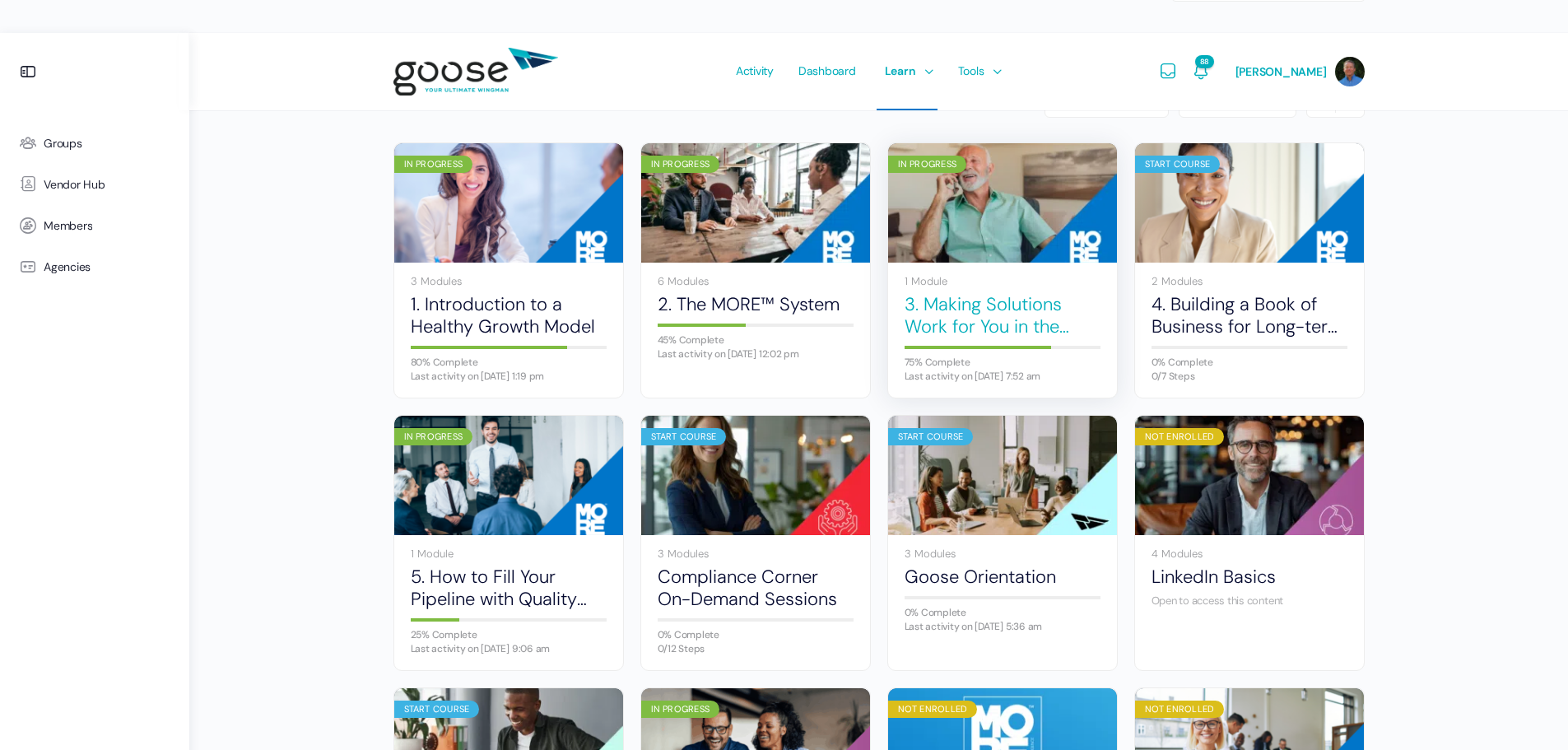
click at [965, 293] on link "3. Making Solutions Work for You in the Sales Process" at bounding box center [1002, 315] width 196 height 46
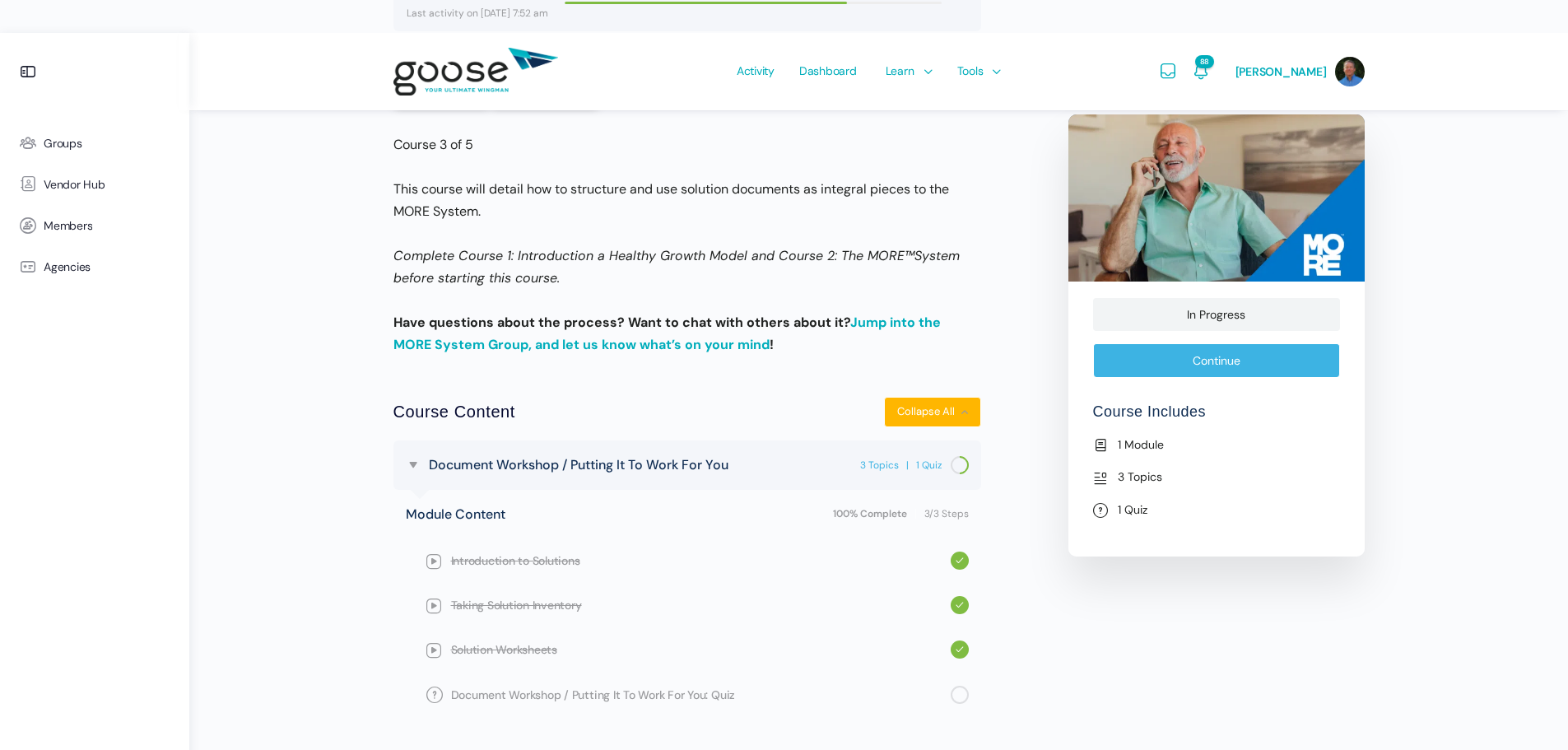
scroll to position [430, 0]
